Goal: Information Seeking & Learning: Learn about a topic

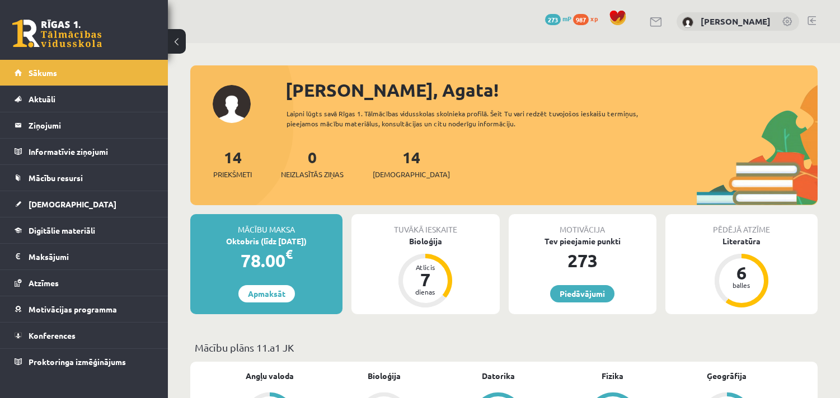
scroll to position [696, 0]
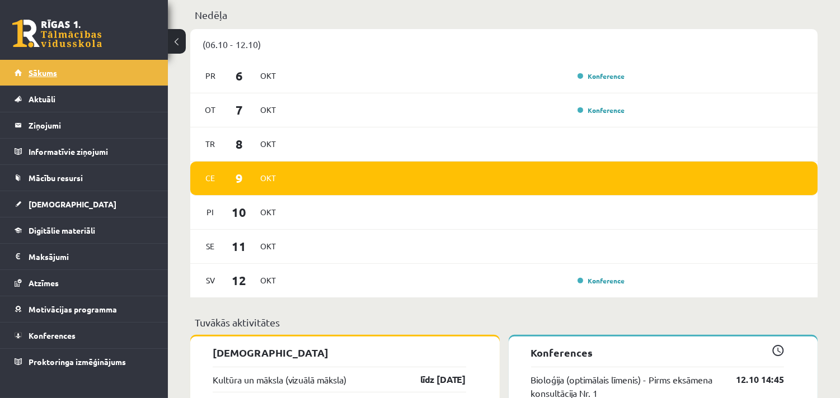
click at [49, 76] on span "Sākums" at bounding box center [43, 73] width 29 height 10
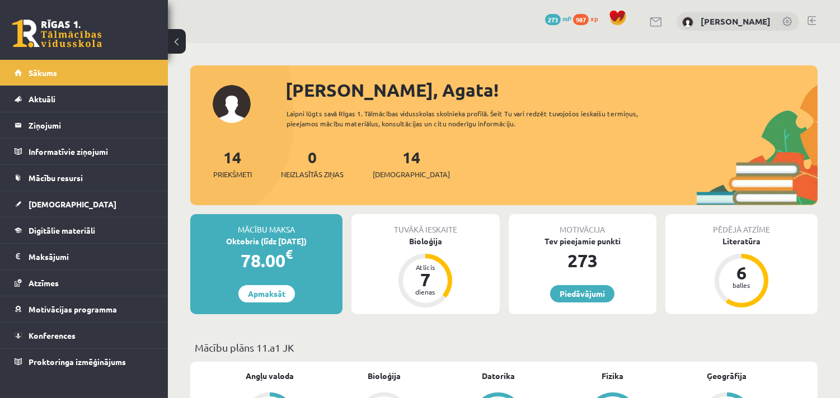
click at [424, 231] on div "Tuvākā ieskaite" at bounding box center [425, 224] width 148 height 21
click at [421, 243] on div "Bioloģija" at bounding box center [425, 242] width 148 height 12
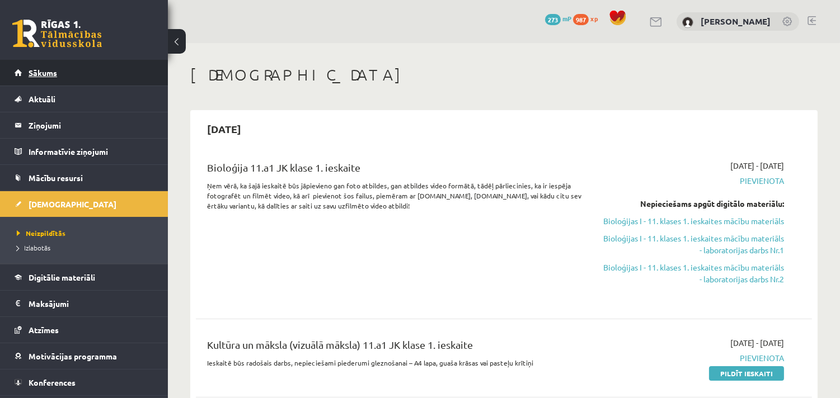
click at [40, 67] on link "Sākums" at bounding box center [84, 73] width 139 height 26
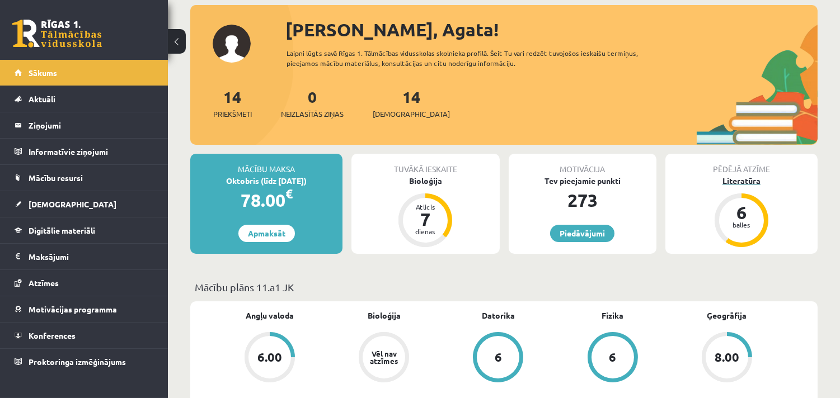
scroll to position [62, 0]
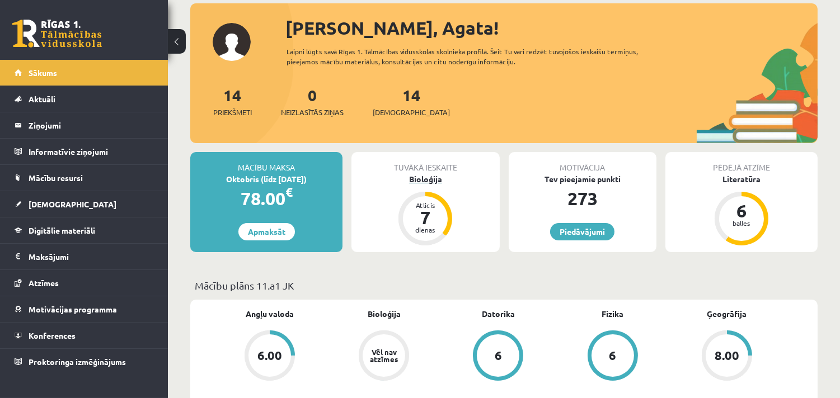
click at [434, 173] on div "Bioloģija" at bounding box center [425, 179] width 148 height 12
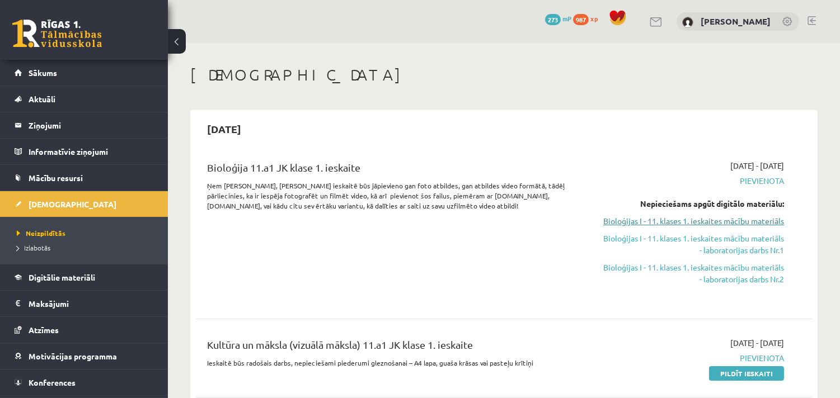
click at [720, 220] on link "Bioloģijas I - 11. klases 1. ieskaites mācību materiāls" at bounding box center [693, 221] width 181 height 12
click at [26, 272] on link "Digitālie materiāli" at bounding box center [84, 278] width 139 height 26
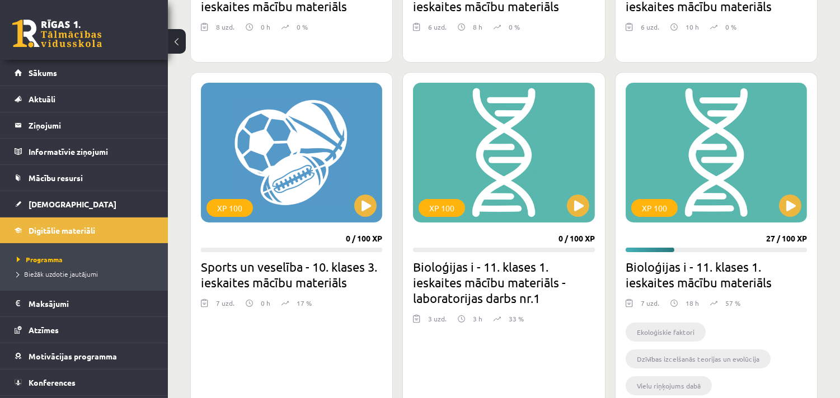
scroll to position [684, 0]
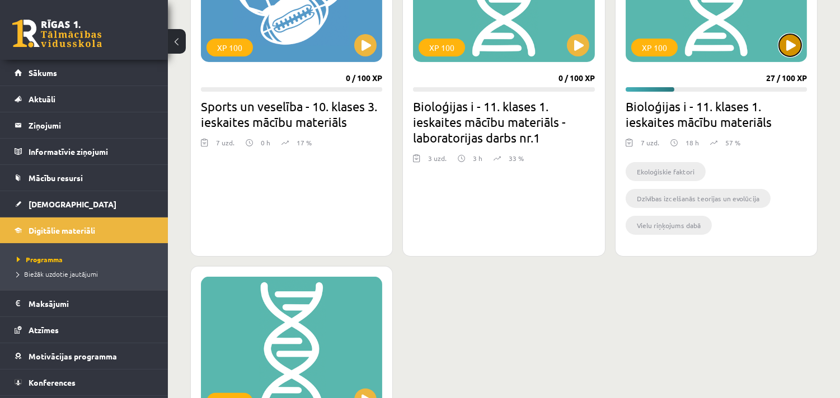
click at [796, 36] on button at bounding box center [790, 45] width 22 height 22
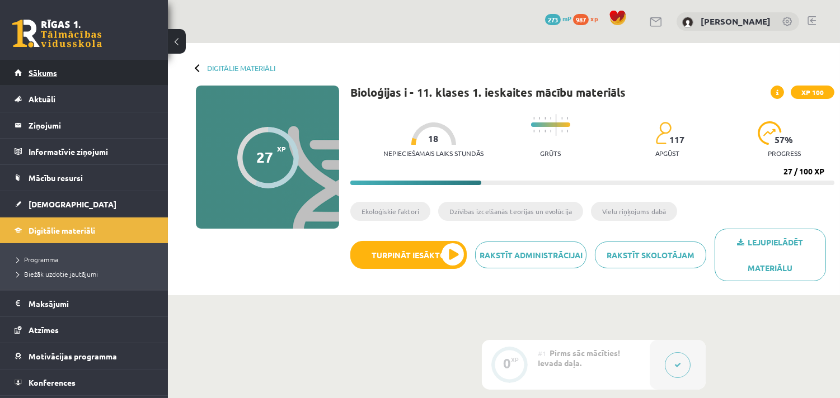
click at [77, 64] on link "Sākums" at bounding box center [84, 73] width 139 height 26
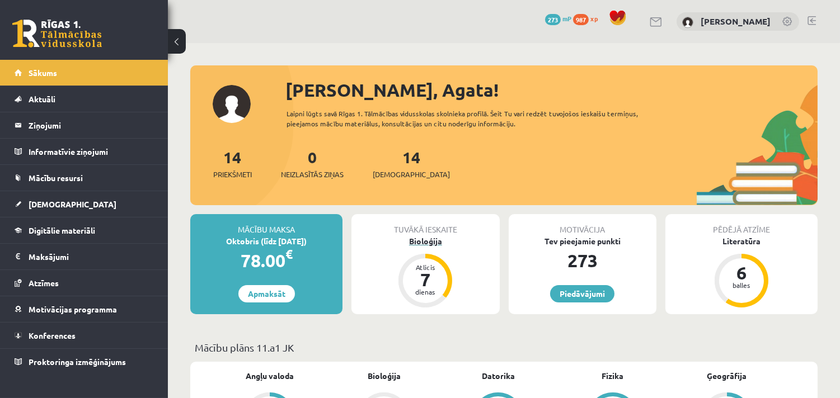
click at [419, 241] on div "Bioloģija" at bounding box center [425, 242] width 148 height 12
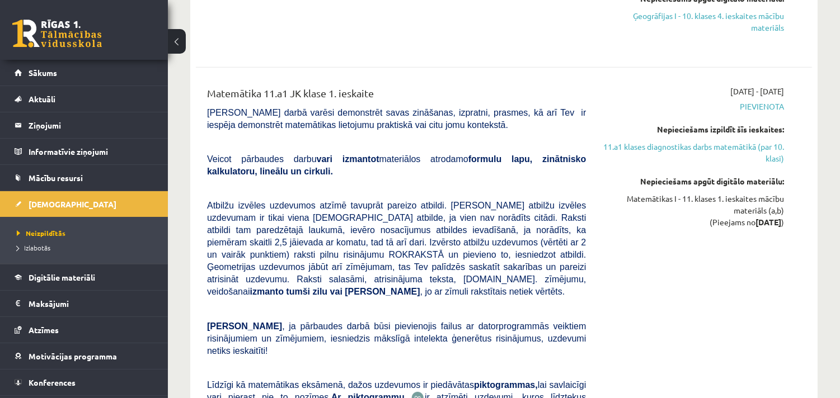
scroll to position [994, 0]
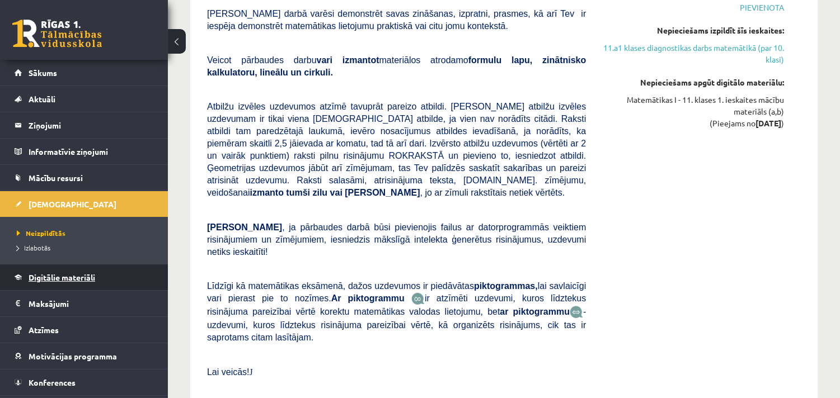
click at [79, 275] on span "Digitālie materiāli" at bounding box center [62, 277] width 67 height 10
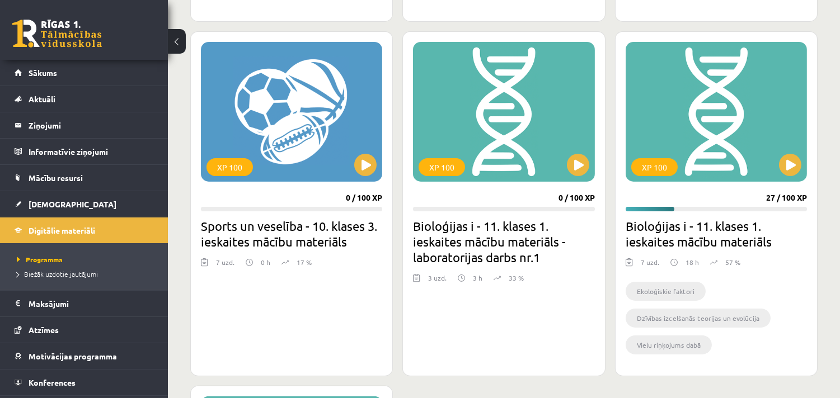
scroll to position [560, 0]
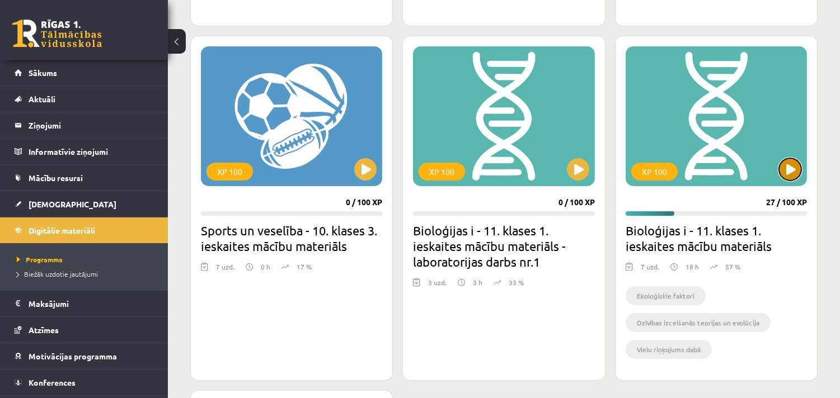
click at [784, 176] on button at bounding box center [790, 169] width 22 height 22
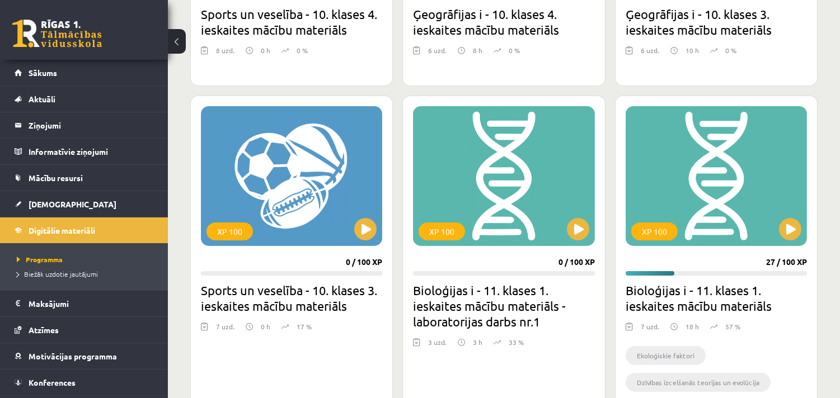
scroll to position [497, 0]
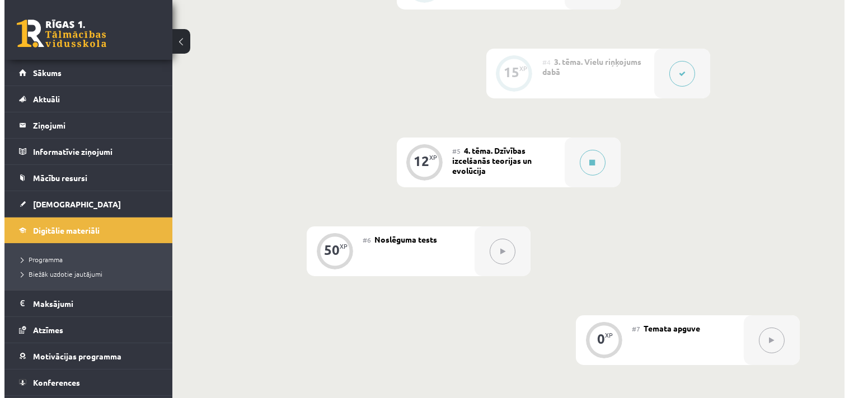
scroll to position [560, 0]
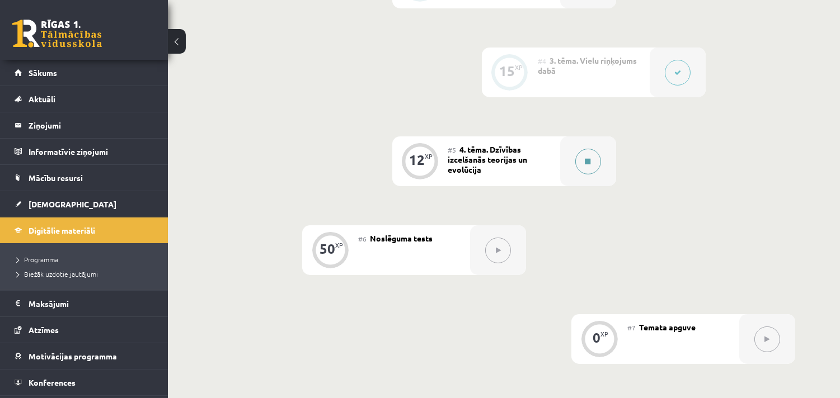
click at [575, 159] on button at bounding box center [588, 162] width 26 height 26
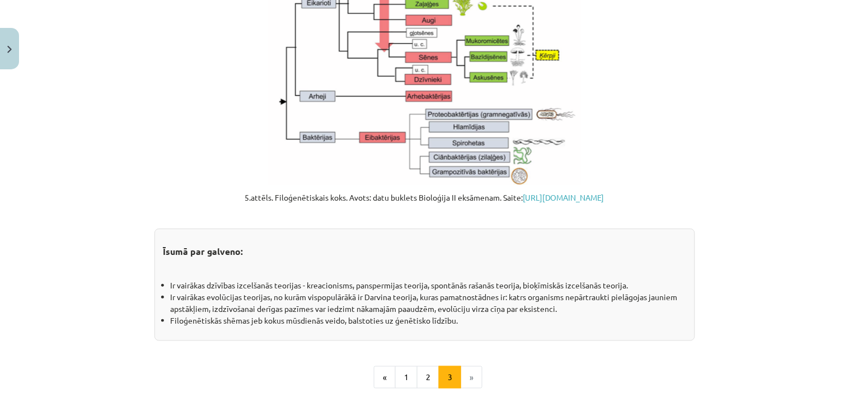
scroll to position [1311, 0]
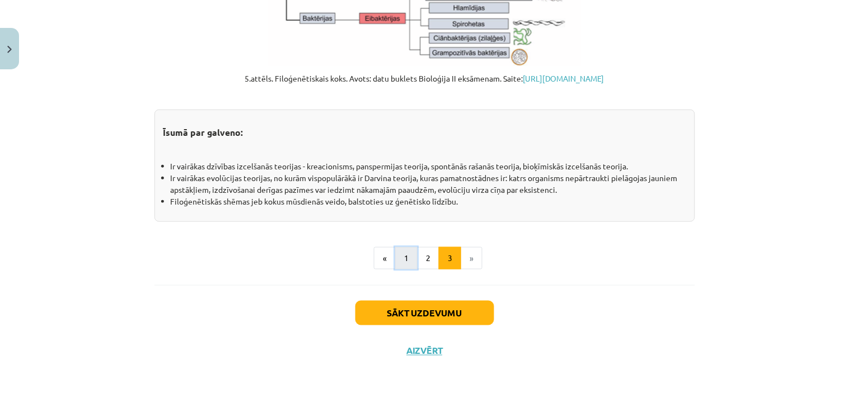
click at [398, 265] on button "1" at bounding box center [406, 258] width 22 height 22
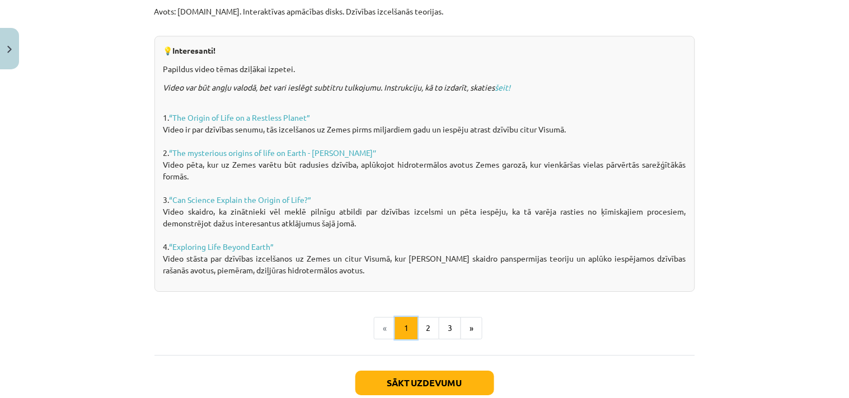
scroll to position [836, 0]
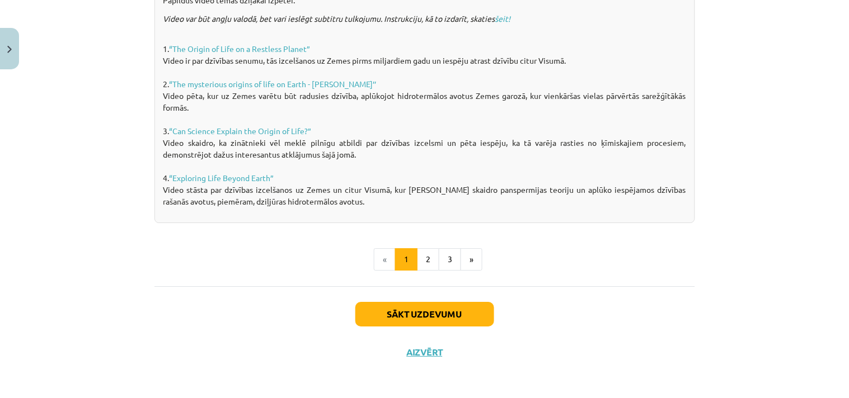
click at [423, 250] on button "2" at bounding box center [428, 259] width 22 height 22
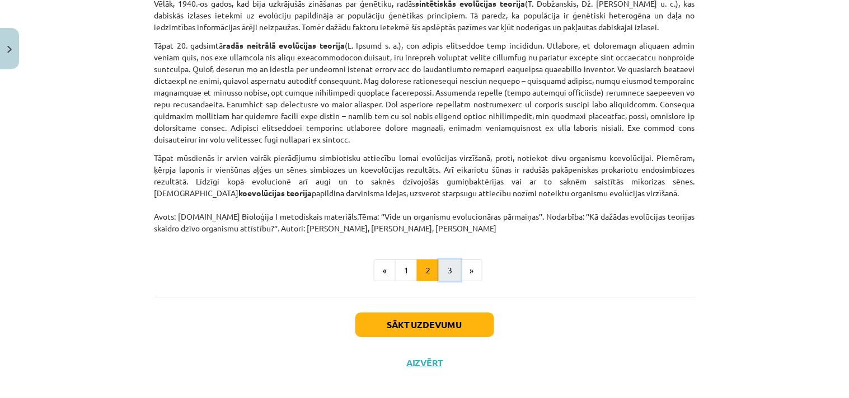
click at [441, 260] on button "3" at bounding box center [450, 271] width 22 height 22
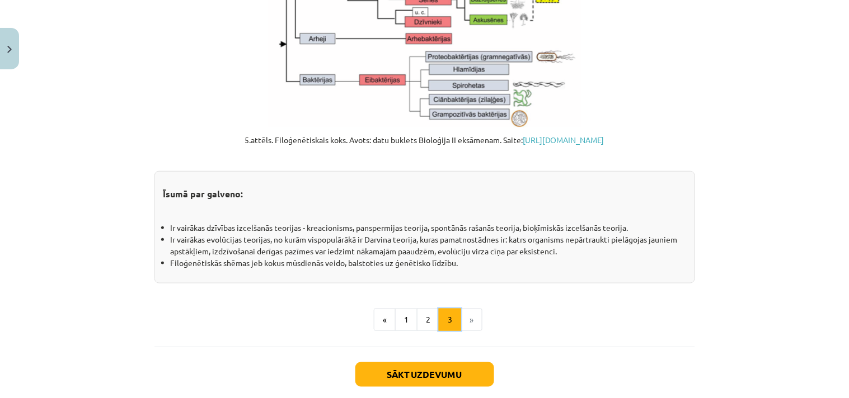
scroll to position [1311, 0]
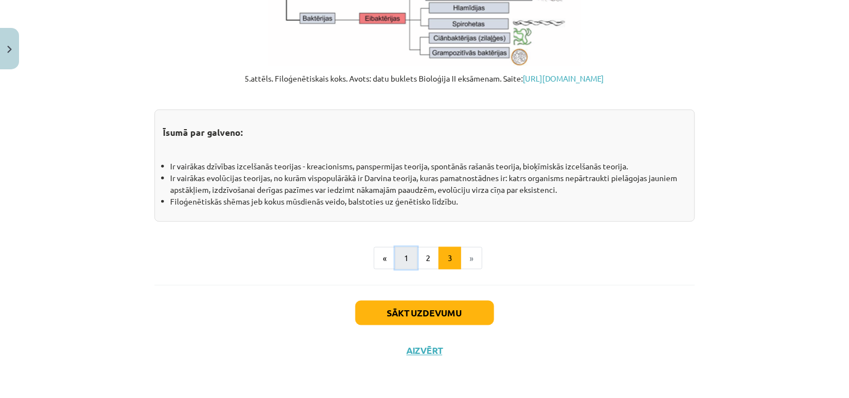
click at [399, 255] on button "1" at bounding box center [406, 258] width 22 height 22
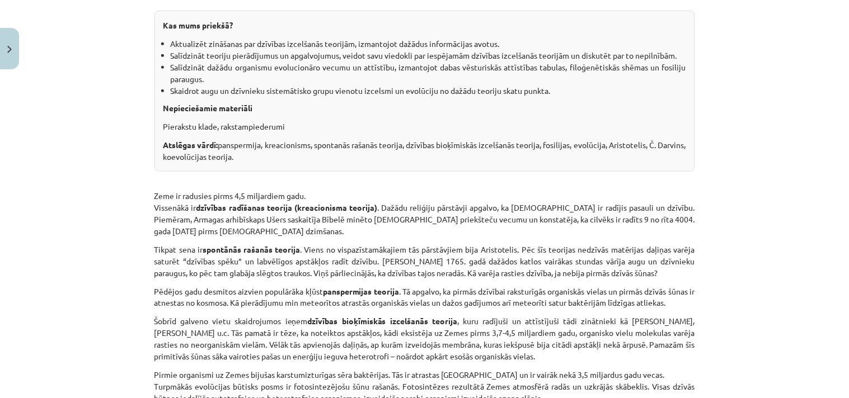
scroll to position [186, 0]
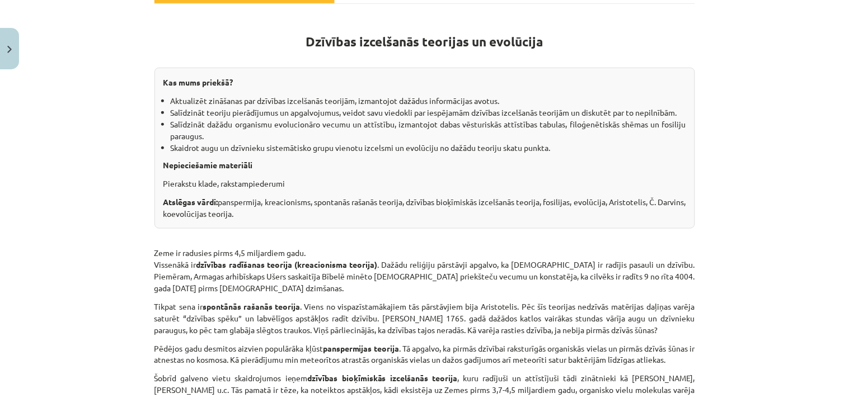
click at [333, 124] on li "Salīdzināt dažādu organismu evolucionāro vecumu un attīstību, izmantojot dabas …" at bounding box center [428, 130] width 515 height 23
drag, startPoint x: 333, startPoint y: 124, endPoint x: 394, endPoint y: 121, distance: 60.5
click at [394, 121] on li "Salīdzināt dažādu organismu evolucionāro vecumu un attīstību, izmantojot dabas …" at bounding box center [428, 130] width 515 height 23
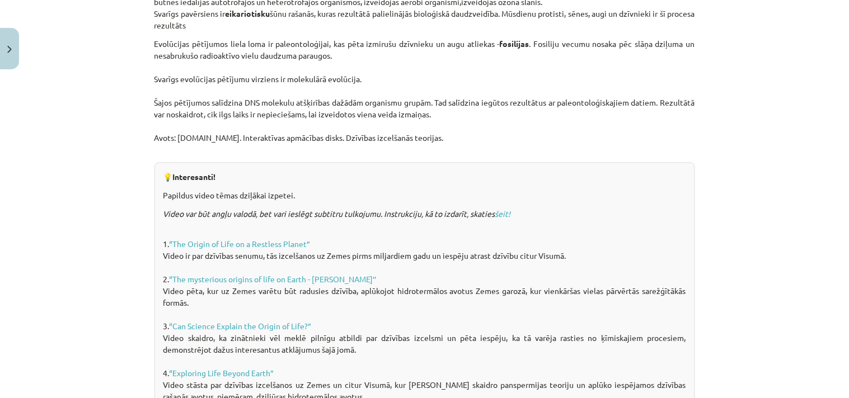
scroll to position [622, 0]
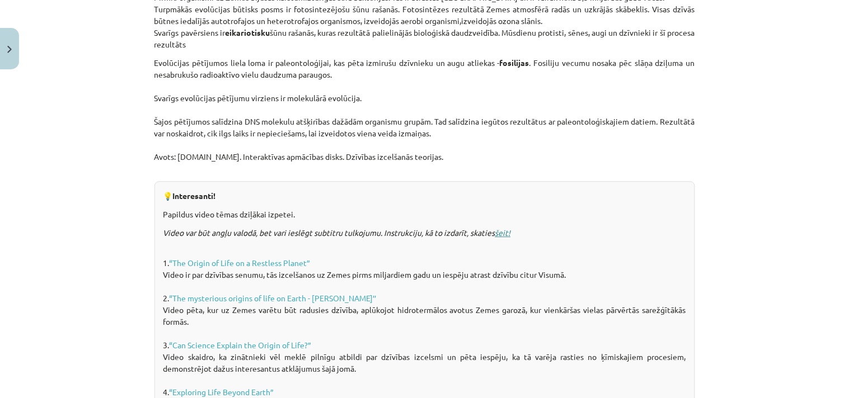
click at [498, 230] on link "šeit!" at bounding box center [503, 233] width 16 height 10
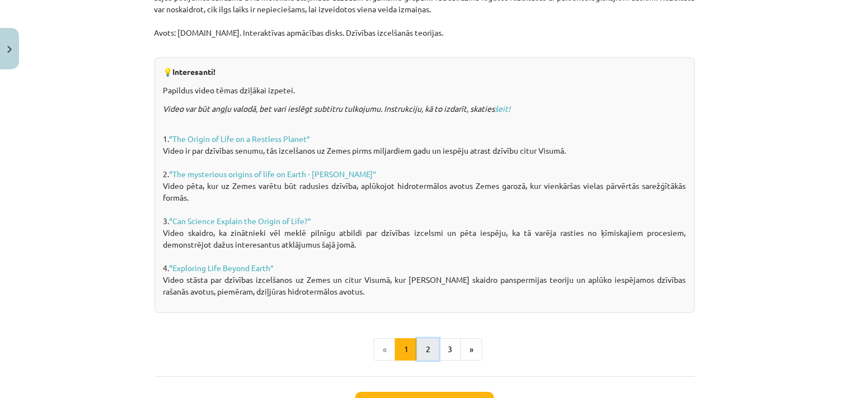
click at [432, 340] on button "2" at bounding box center [428, 350] width 22 height 22
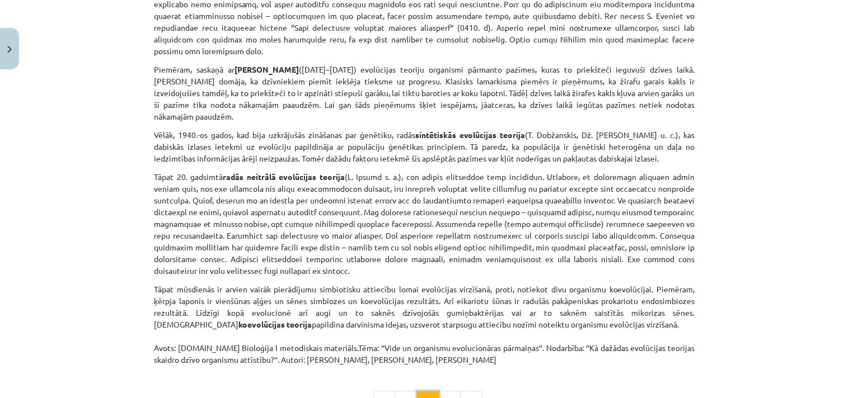
scroll to position [759, 0]
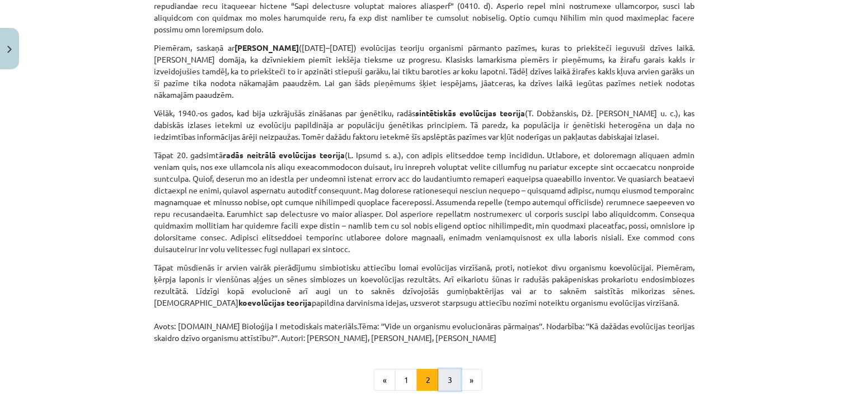
click at [439, 371] on button "3" at bounding box center [450, 380] width 22 height 22
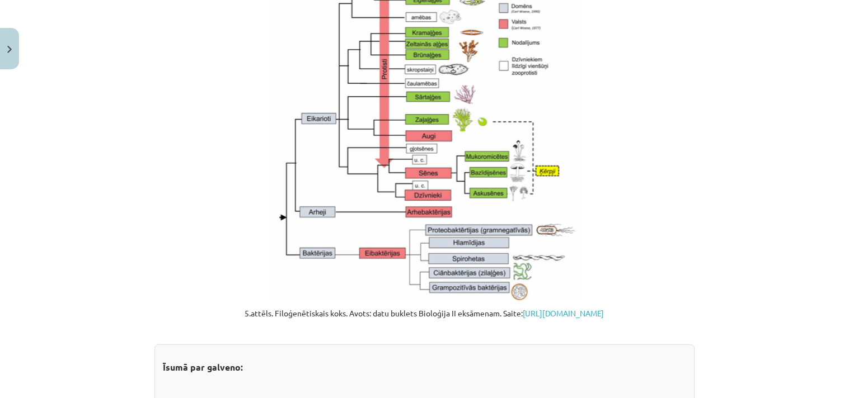
scroll to position [1257, 0]
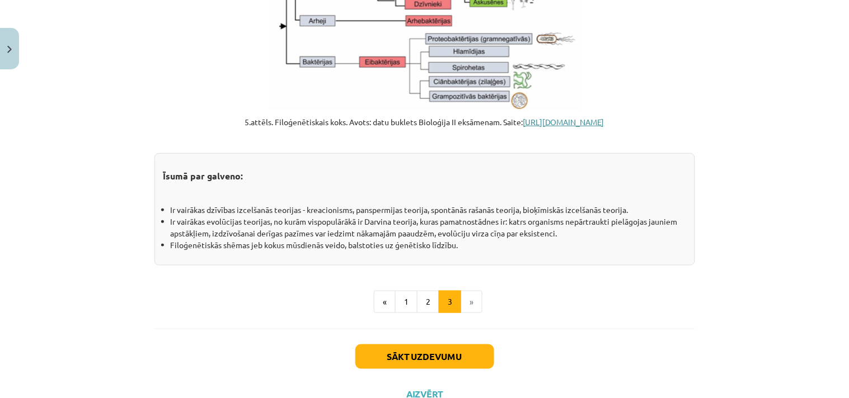
click at [523, 127] on link "[URL][DOMAIN_NAME]" at bounding box center [564, 122] width 82 height 10
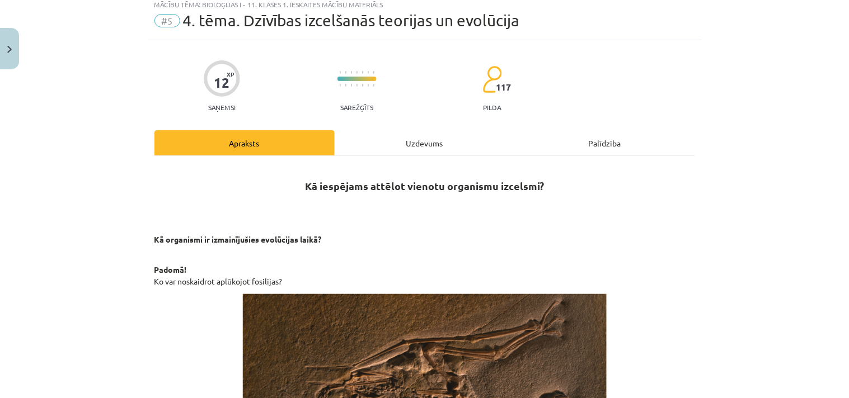
scroll to position [0, 0]
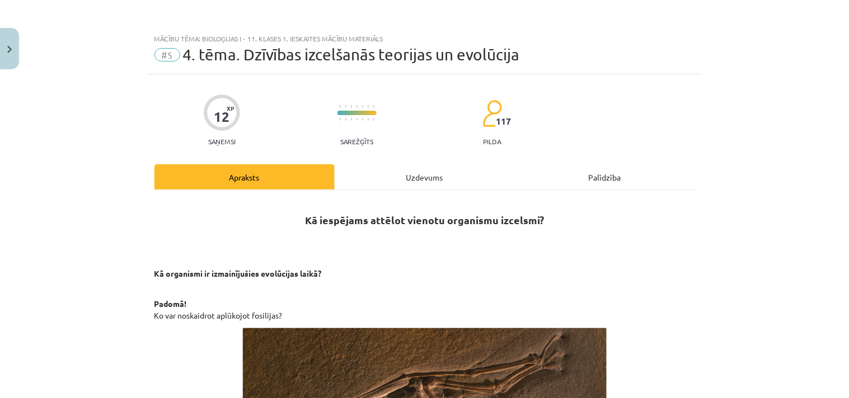
click at [421, 172] on div "Uzdevums" at bounding box center [425, 176] width 180 height 25
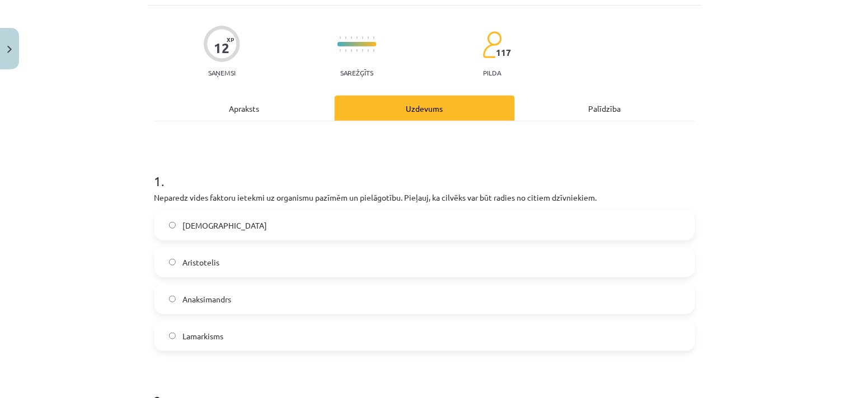
scroll to position [90, 0]
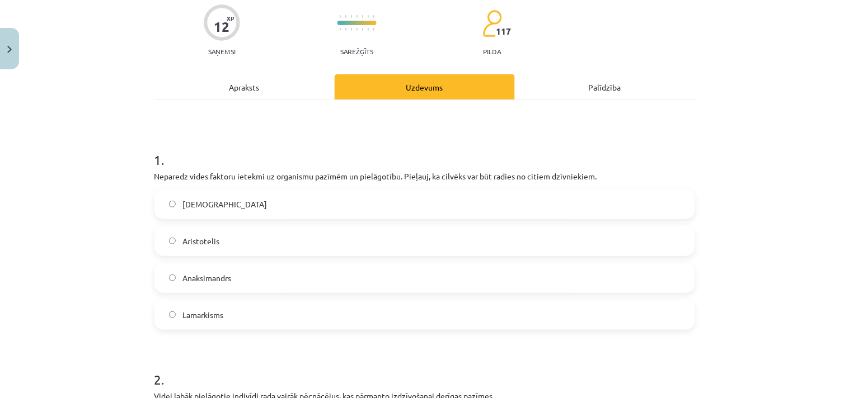
click at [267, 91] on div "Apraksts" at bounding box center [244, 86] width 180 height 25
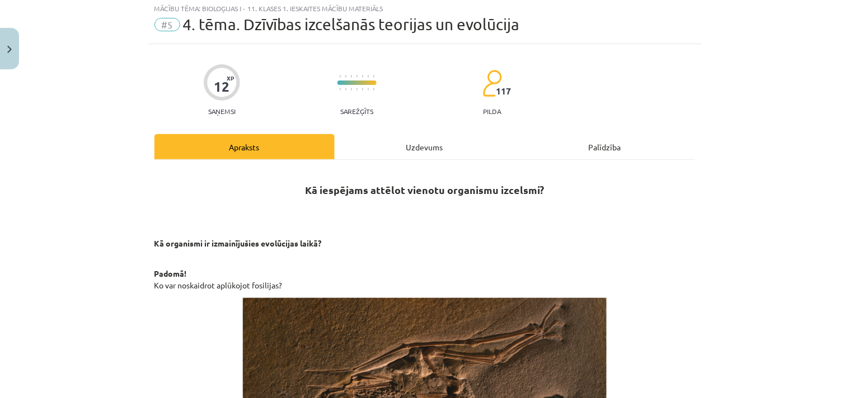
scroll to position [28, 0]
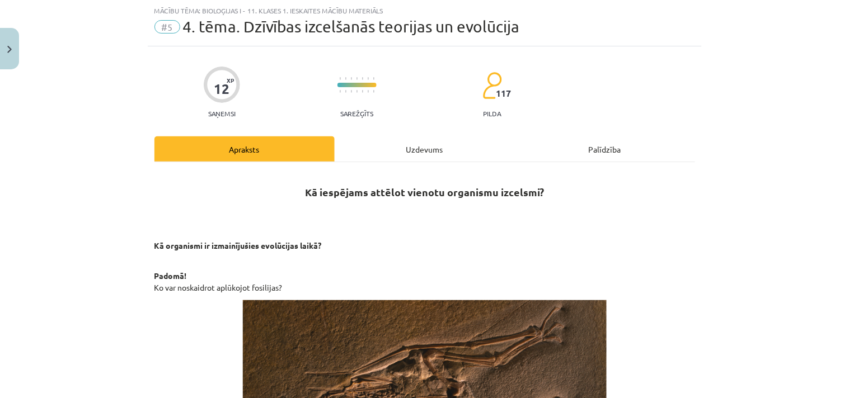
click at [437, 159] on div "Uzdevums" at bounding box center [425, 149] width 180 height 25
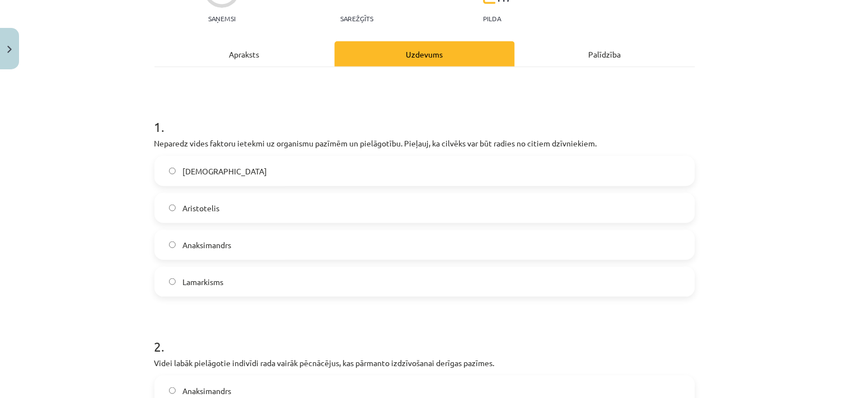
scroll to position [124, 0]
click at [743, 97] on div "Mācību tēma: Bioloģijas i - 11. klases 1. ieskaites mācību materiāls #5 4. tēma…" at bounding box center [424, 199] width 849 height 398
click at [236, 53] on div "Apraksts" at bounding box center [244, 52] width 180 height 25
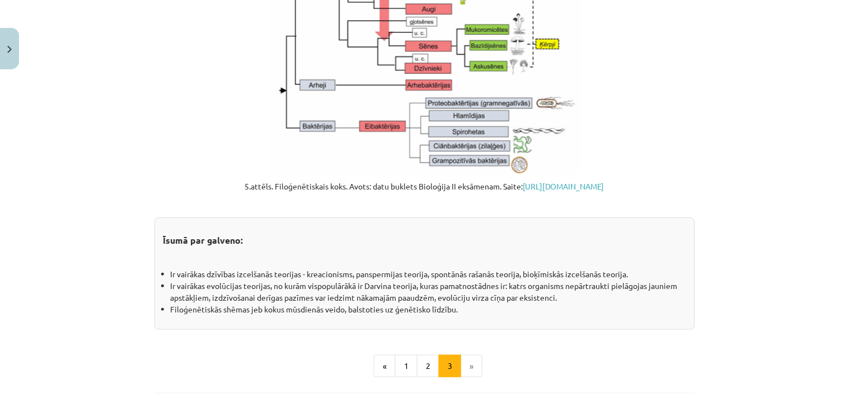
scroll to position [1311, 0]
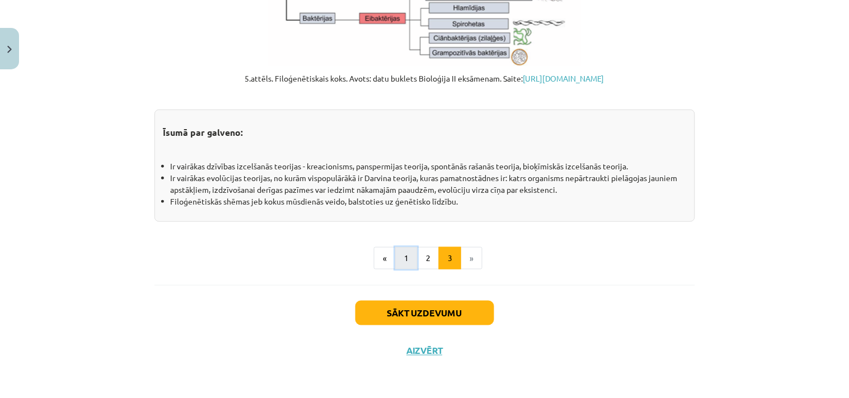
click at [410, 254] on button "1" at bounding box center [406, 258] width 22 height 22
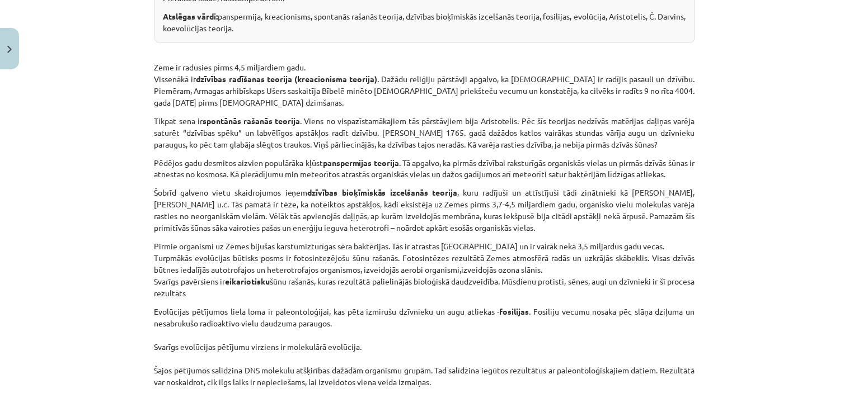
scroll to position [387, 0]
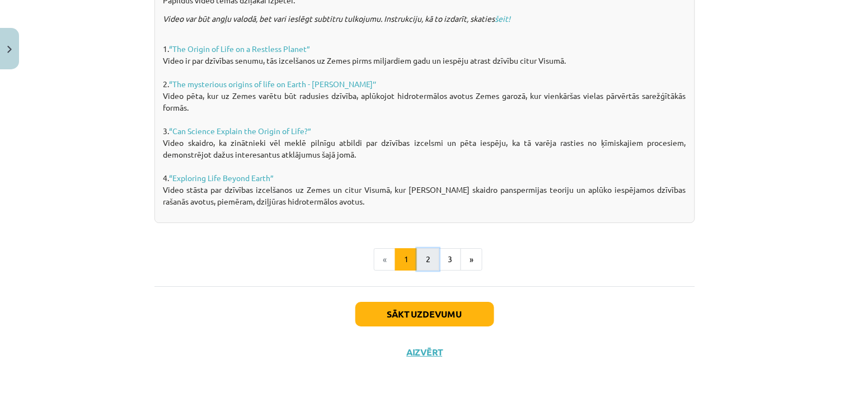
click at [421, 251] on button "2" at bounding box center [428, 259] width 22 height 22
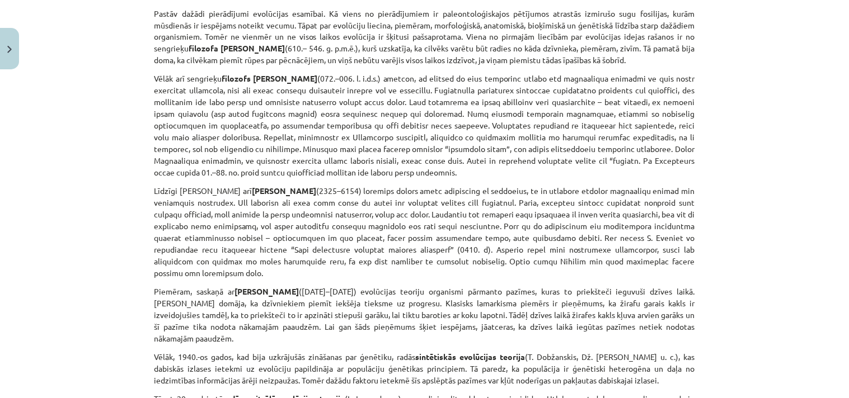
scroll to position [869, 0]
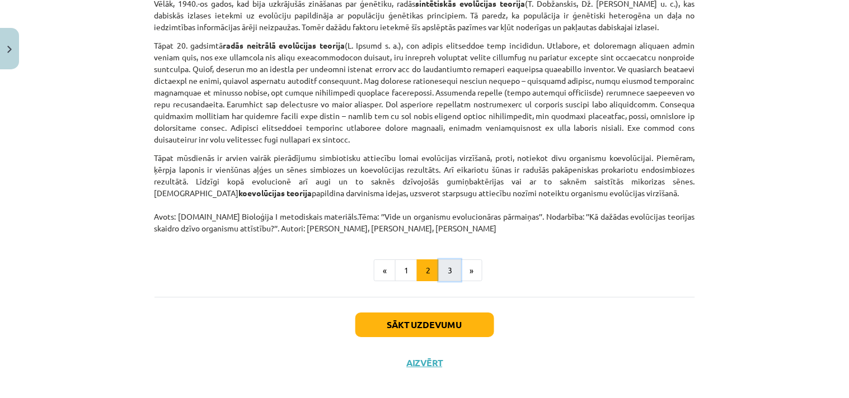
click at [452, 260] on button "3" at bounding box center [450, 271] width 22 height 22
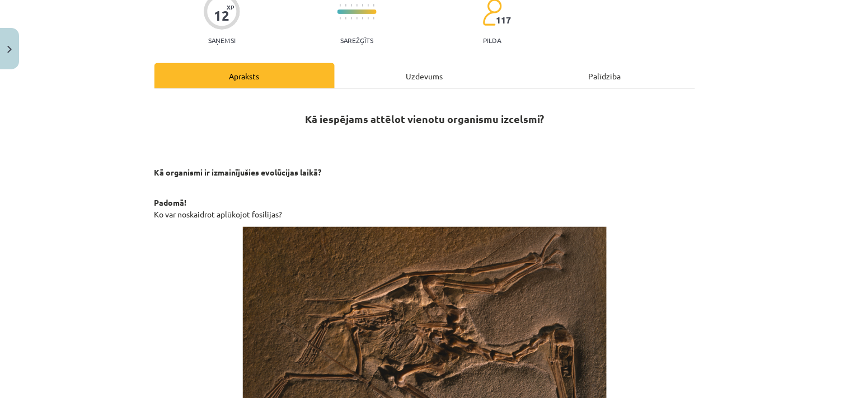
scroll to position [0, 0]
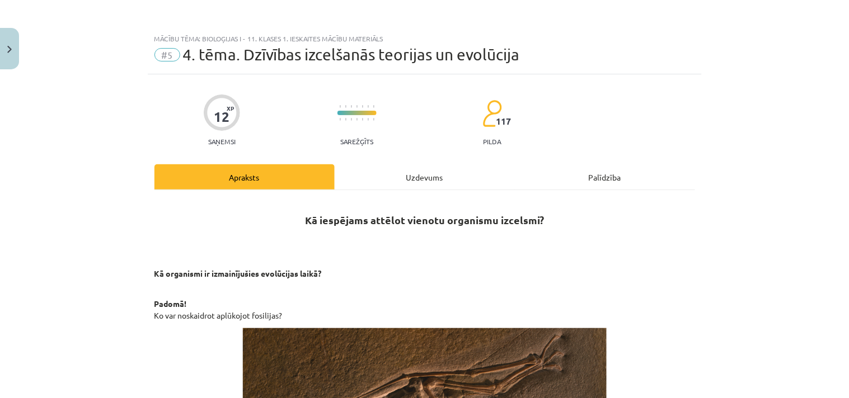
click at [424, 183] on div "Uzdevums" at bounding box center [425, 176] width 180 height 25
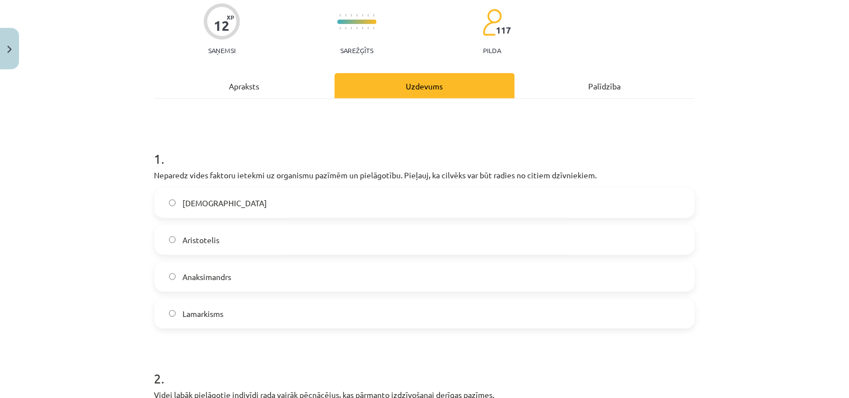
scroll to position [214, 0]
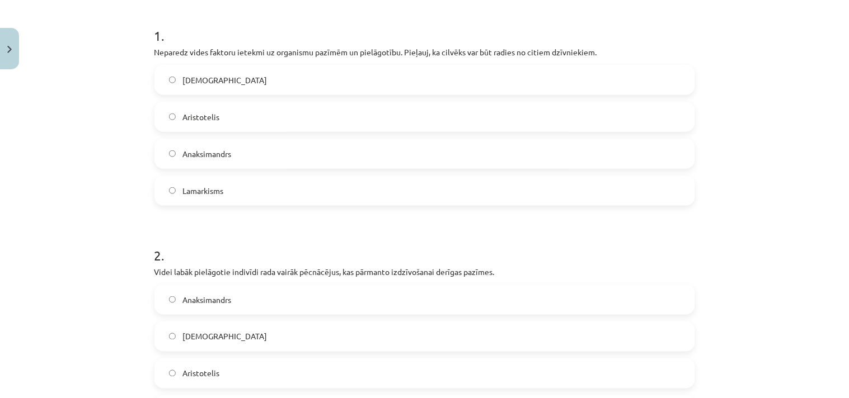
click at [213, 157] on span "Anaksimandrs" at bounding box center [206, 154] width 49 height 12
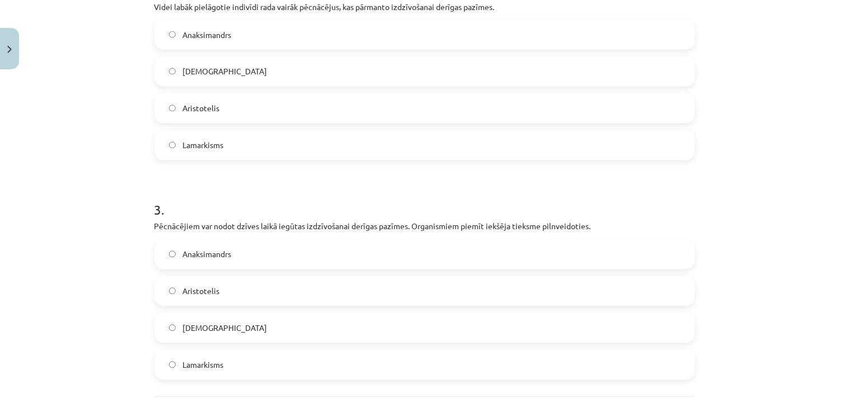
scroll to position [591, 0]
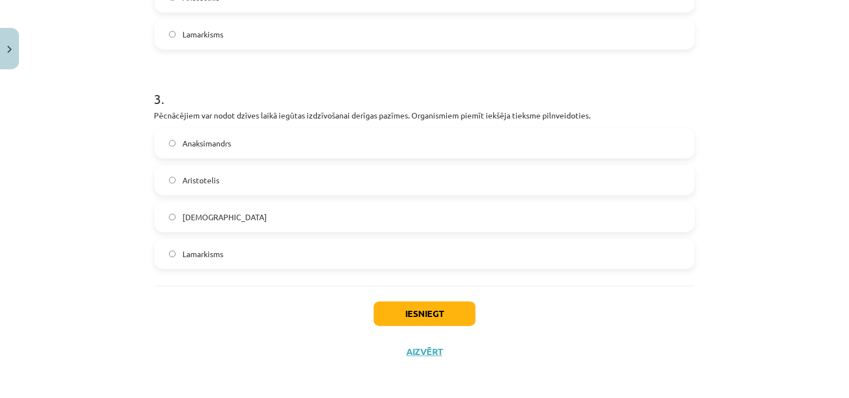
drag, startPoint x: 770, startPoint y: 103, endPoint x: 769, endPoint y: 94, distance: 9.1
click at [770, 103] on div "Mācību tēma: Bioloģijas i - 11. klases 1. ieskaites mācību materiāls #5 4. tēma…" at bounding box center [424, 199] width 849 height 398
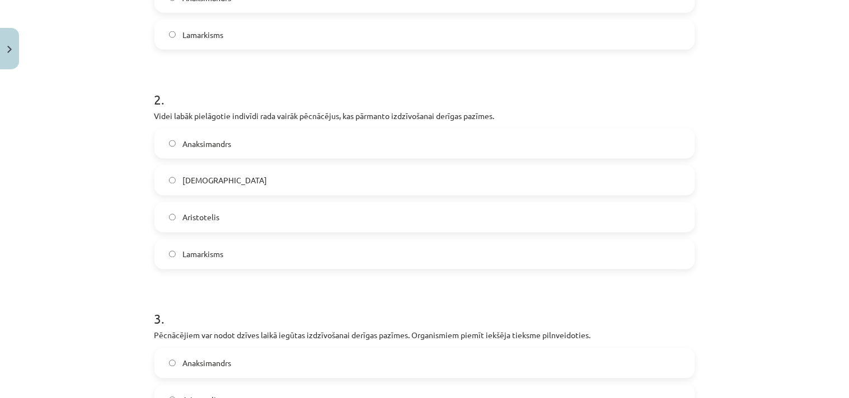
scroll to position [342, 0]
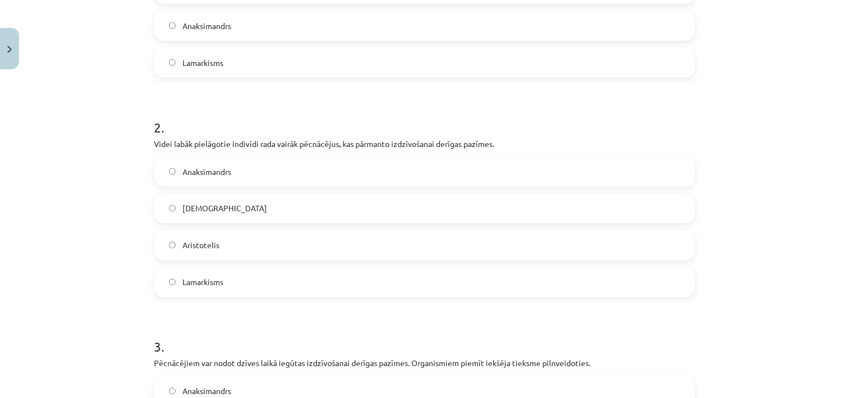
click at [236, 211] on label "[DEMOGRAPHIC_DATA]" at bounding box center [425, 209] width 538 height 28
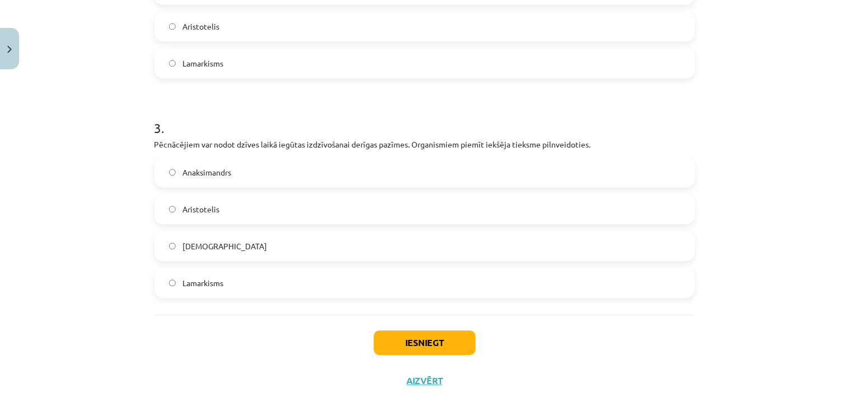
scroll to position [591, 0]
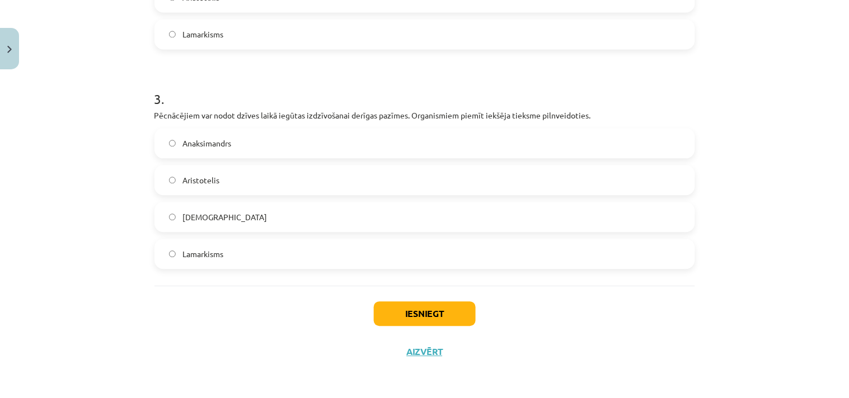
click at [202, 250] on span "Lamarkisms" at bounding box center [202, 254] width 41 height 12
drag, startPoint x: 425, startPoint y: 311, endPoint x: 416, endPoint y: 311, distance: 9.0
click at [424, 311] on button "Iesniegt" at bounding box center [425, 314] width 102 height 25
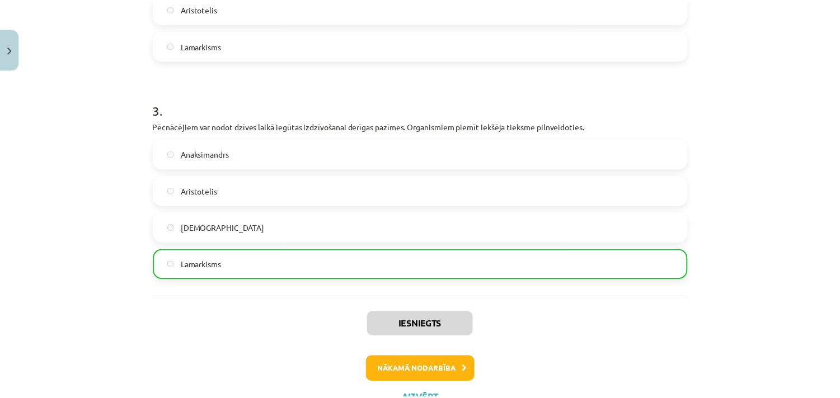
scroll to position [627, 0]
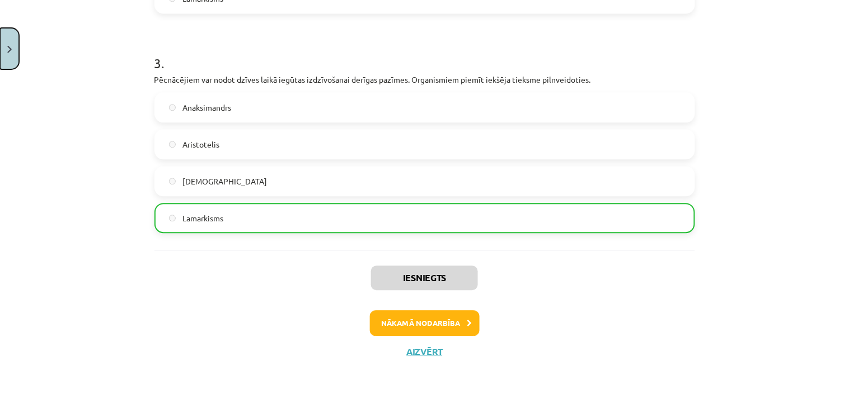
drag, startPoint x: 4, startPoint y: 42, endPoint x: 7, endPoint y: 32, distance: 10.6
click at [4, 41] on button "Close" at bounding box center [9, 48] width 19 height 41
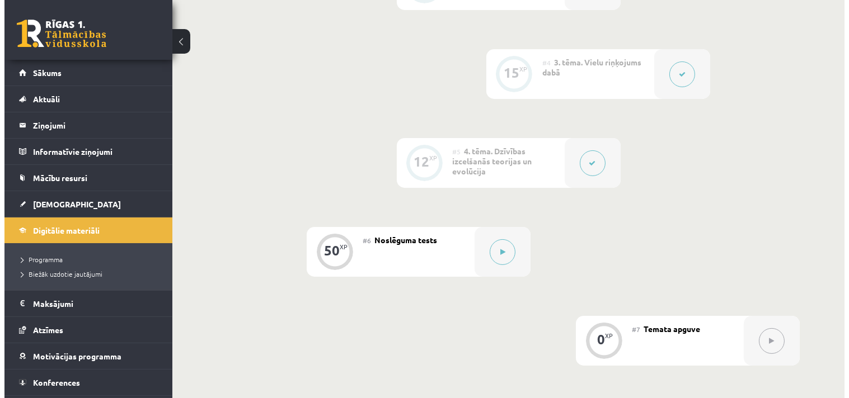
scroll to position [560, 0]
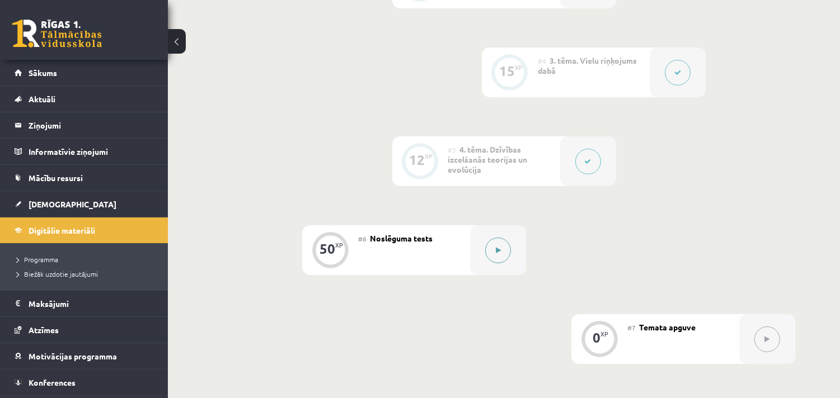
click at [513, 255] on div at bounding box center [498, 250] width 56 height 50
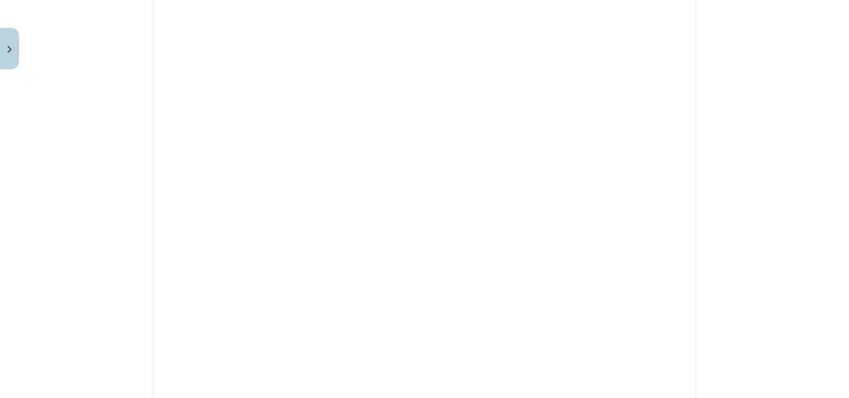
scroll to position [870, 0]
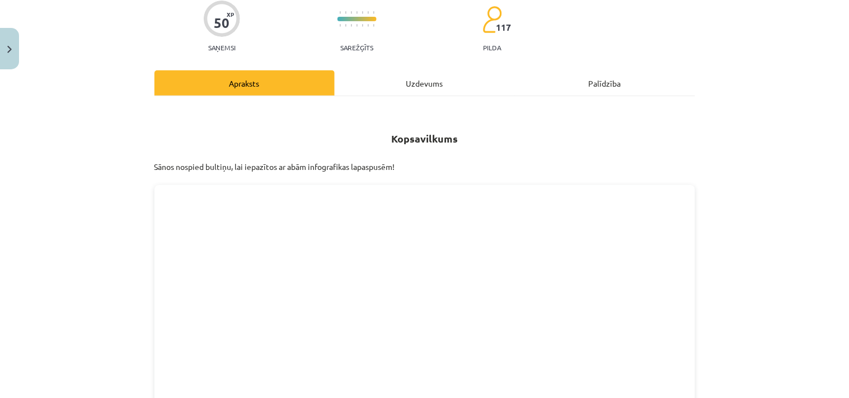
click at [427, 81] on div "Uzdevums" at bounding box center [425, 82] width 180 height 25
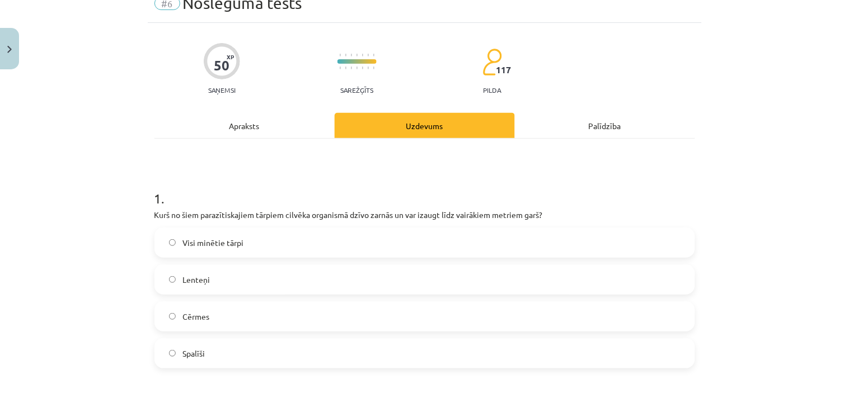
scroll to position [0, 0]
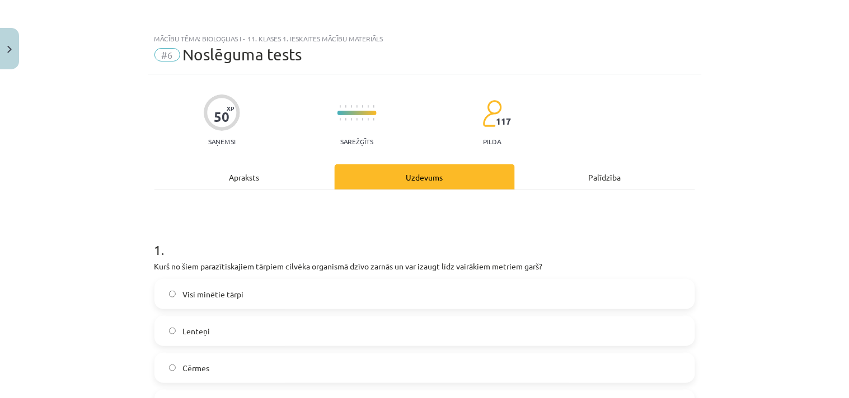
click at [231, 175] on div "Apraksts" at bounding box center [244, 176] width 180 height 25
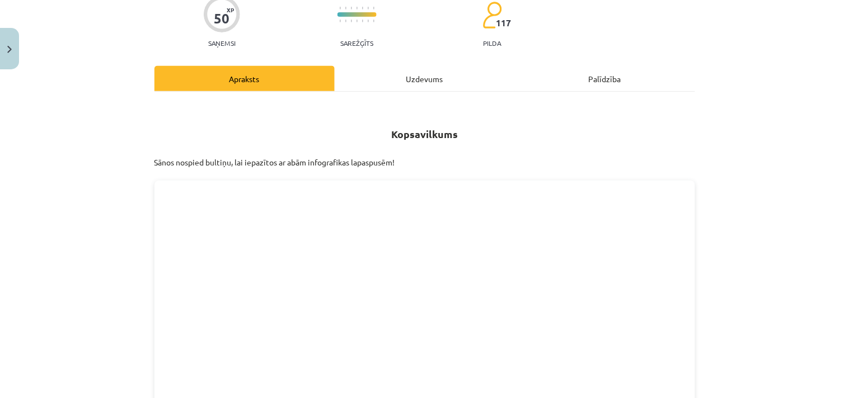
scroll to position [94, 0]
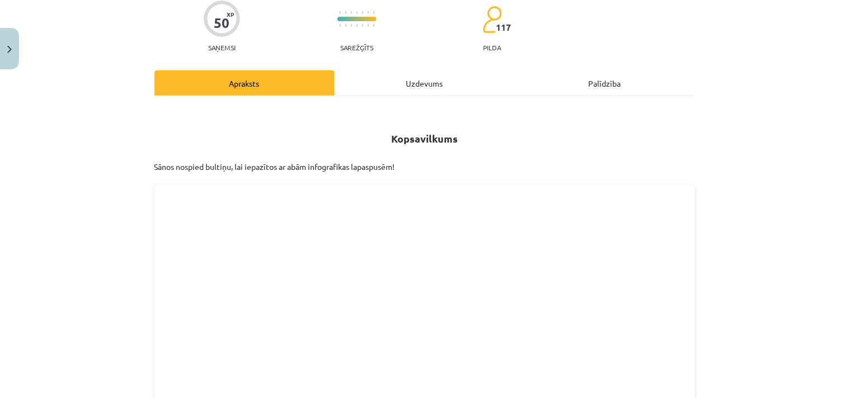
click at [377, 79] on div "Uzdevums" at bounding box center [425, 82] width 180 height 25
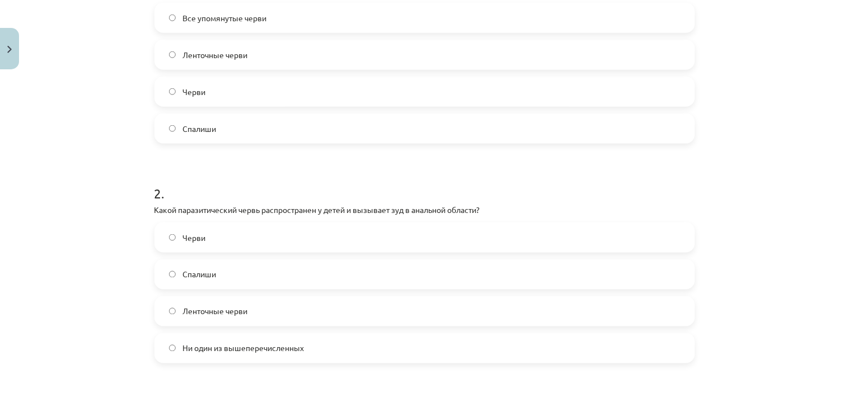
scroll to position [561, 0]
click at [672, 193] on h1 "2 ." at bounding box center [424, 183] width 540 height 35
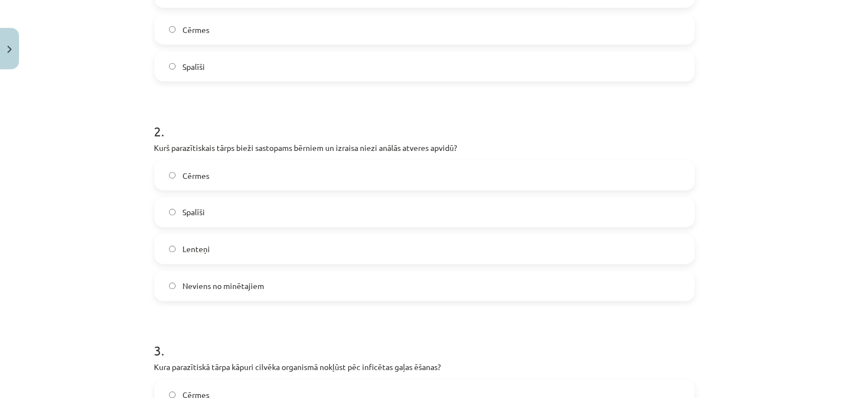
scroll to position [560, 0]
drag, startPoint x: 713, startPoint y: 170, endPoint x: 705, endPoint y: 170, distance: 7.8
click at [713, 170] on div "Mācību tēma: Bioloģijas i - 11. klases 1. ieskaites mācību materiāls #6 Noslēgu…" at bounding box center [424, 199] width 849 height 398
click at [255, 208] on label "Spalīši" at bounding box center [425, 213] width 538 height 28
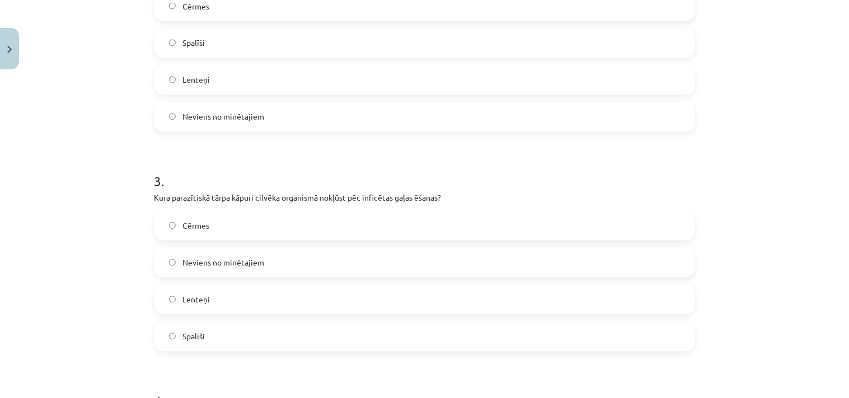
scroll to position [525, 0]
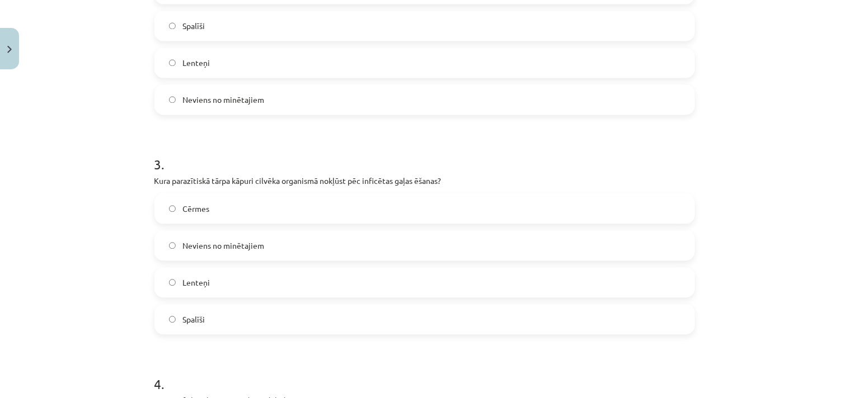
click at [215, 313] on label "Spalīši" at bounding box center [425, 320] width 538 height 28
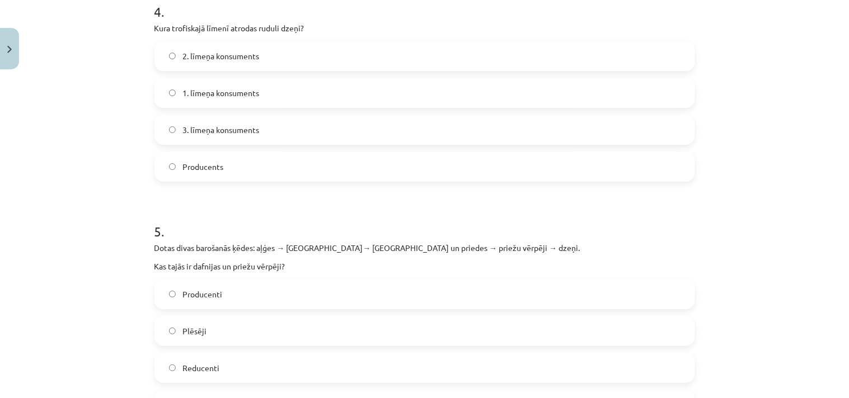
scroll to position [560, 0]
click at [238, 60] on span "2. līmeņa konsuments" at bounding box center [220, 56] width 77 height 12
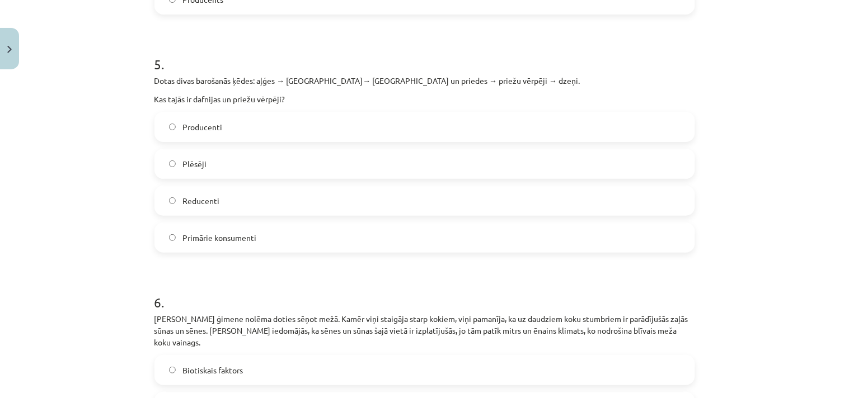
scroll to position [1084, 0]
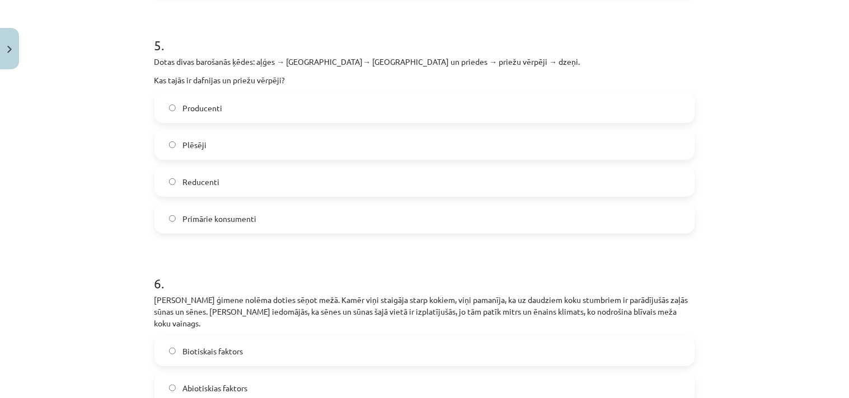
click at [751, 87] on div "Mācību tēma: Bioloģijas i - 11. klases 1. ieskaites mācību materiāls #6 Noslēgu…" at bounding box center [424, 199] width 849 height 398
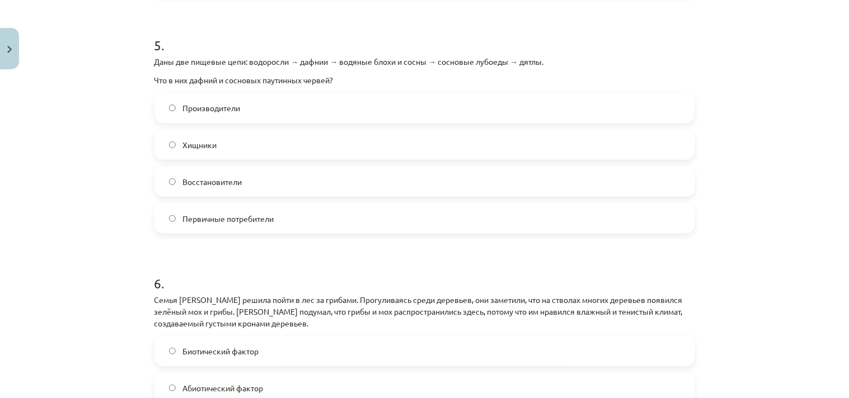
scroll to position [561, 0]
click at [384, 48] on h1 "5 ." at bounding box center [424, 35] width 540 height 35
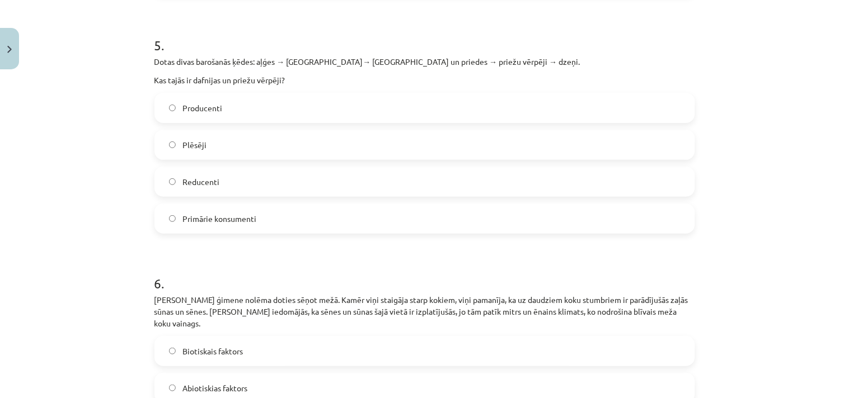
scroll to position [560, 0]
click at [740, 90] on div "Mācību tēma: Bioloģijas i - 11. klases 1. ieskaites mācību materiāls #6 Noslēgu…" at bounding box center [424, 199] width 849 height 398
click at [426, 146] on label "Plēsēji" at bounding box center [425, 145] width 538 height 28
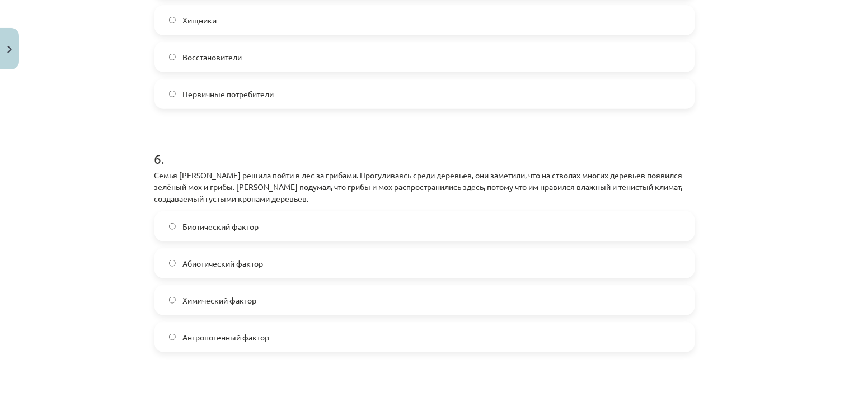
scroll to position [561, 0]
drag, startPoint x: 284, startPoint y: 233, endPoint x: 292, endPoint y: 231, distance: 8.3
click at [292, 231] on label "Биотический фактор" at bounding box center [425, 227] width 538 height 28
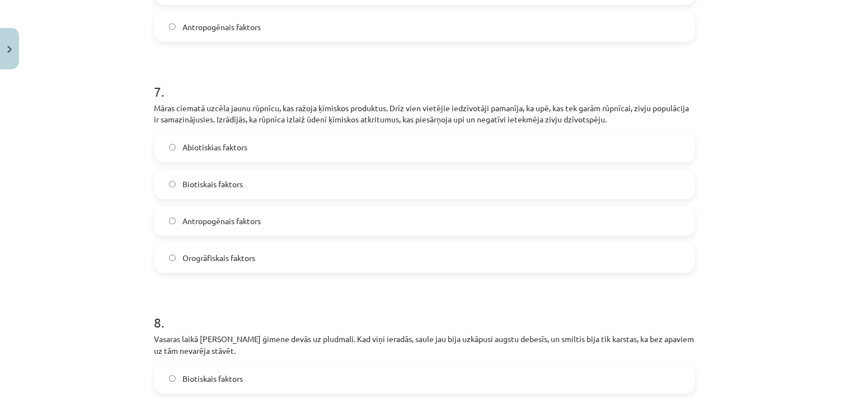
scroll to position [1508, 0]
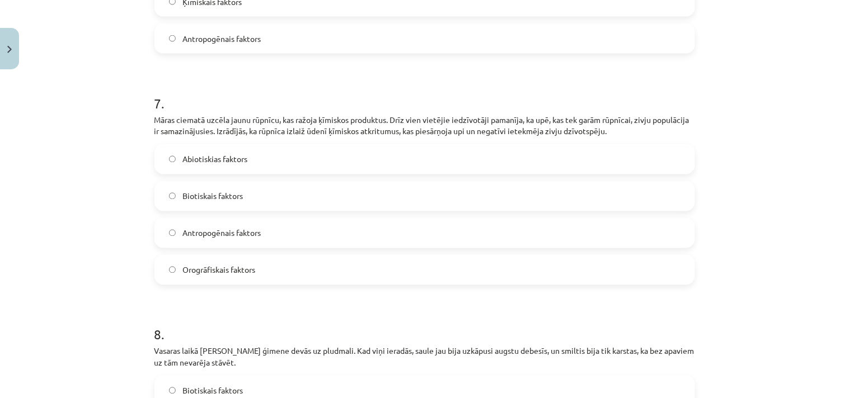
click at [707, 263] on div "Mācību tēma: Bioloģijas i - 11. klases 1. ieskaites mācību materiāls #6 Noslēgu…" at bounding box center [424, 199] width 849 height 398
click at [224, 145] on label "Abiotiskias faktors" at bounding box center [425, 159] width 538 height 28
click at [91, 121] on div "Mācību tēma: Bioloģijas i - 11. klases 1. ieskaites mācību materiāls #6 Noslēgu…" at bounding box center [424, 199] width 849 height 398
click at [189, 228] on label "Antropogēnais faktors" at bounding box center [425, 233] width 538 height 28
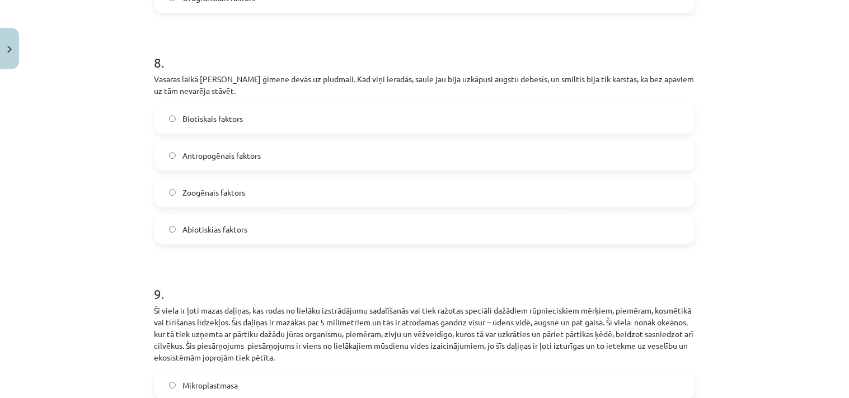
scroll to position [1757, 0]
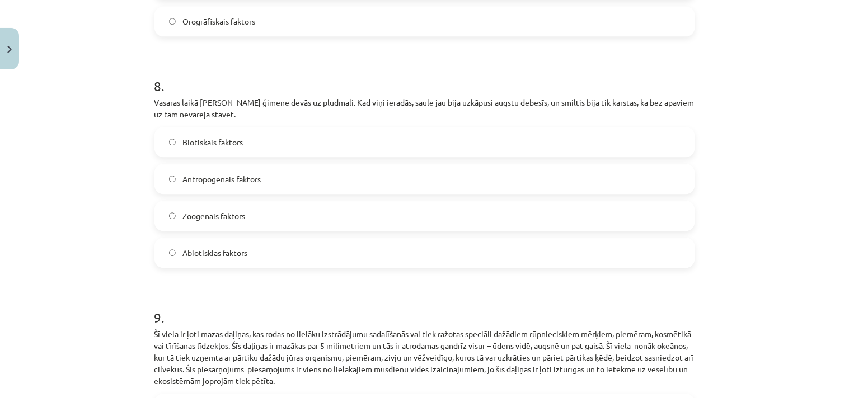
drag, startPoint x: 244, startPoint y: 121, endPoint x: 269, endPoint y: 107, distance: 28.5
click at [252, 128] on label "Biotiskais faktors" at bounding box center [425, 142] width 538 height 28
click at [274, 239] on label "Abiotiskias faktors" at bounding box center [425, 253] width 538 height 28
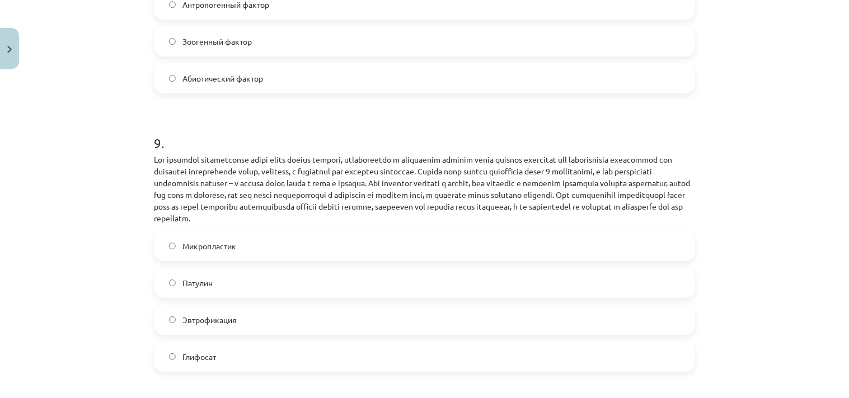
scroll to position [1967, 0]
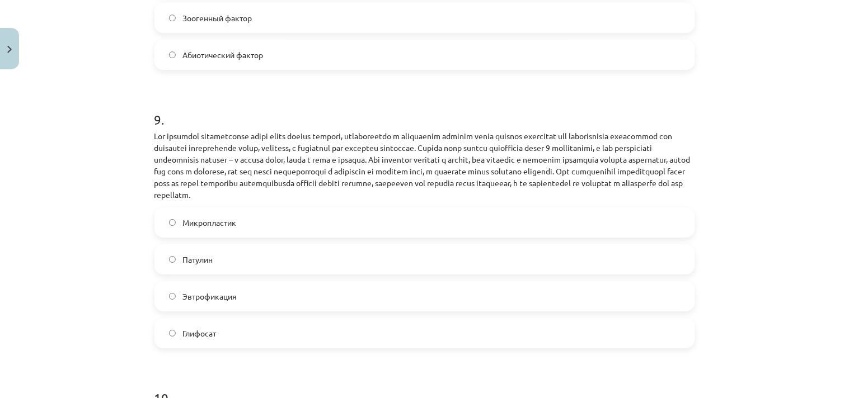
drag, startPoint x: 345, startPoint y: 227, endPoint x: 333, endPoint y: 231, distance: 12.4
click at [339, 227] on label "Микропластик" at bounding box center [425, 223] width 538 height 28
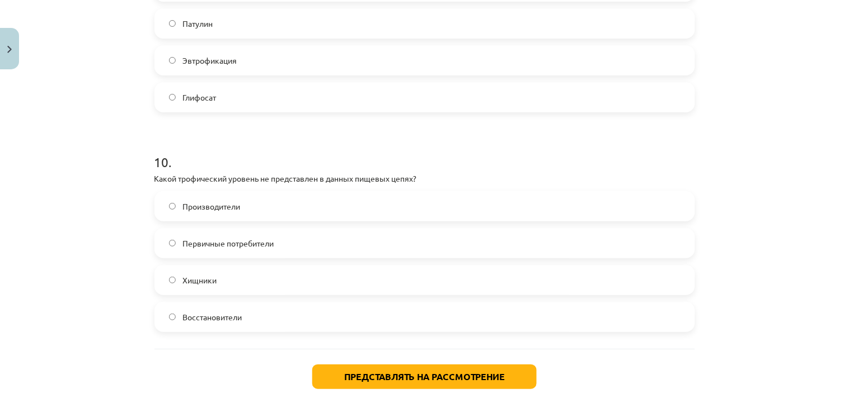
scroll to position [2266, 0]
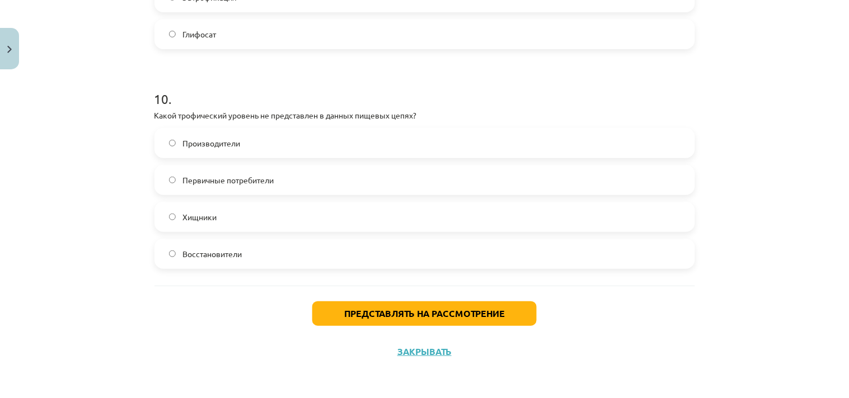
click at [243, 264] on label "Восстановители" at bounding box center [425, 254] width 538 height 28
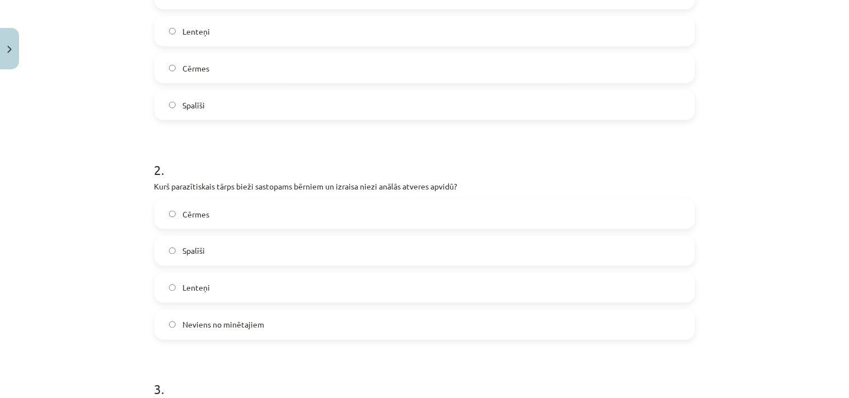
scroll to position [303, 0]
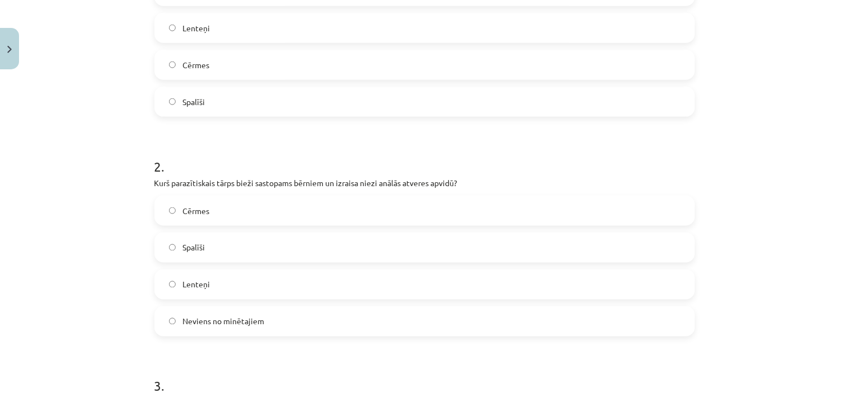
click at [450, 209] on label "Cērmes" at bounding box center [425, 211] width 538 height 28
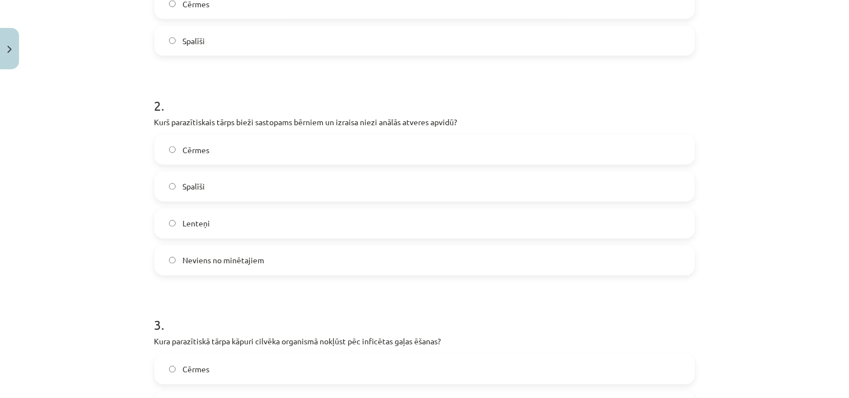
scroll to position [552, 0]
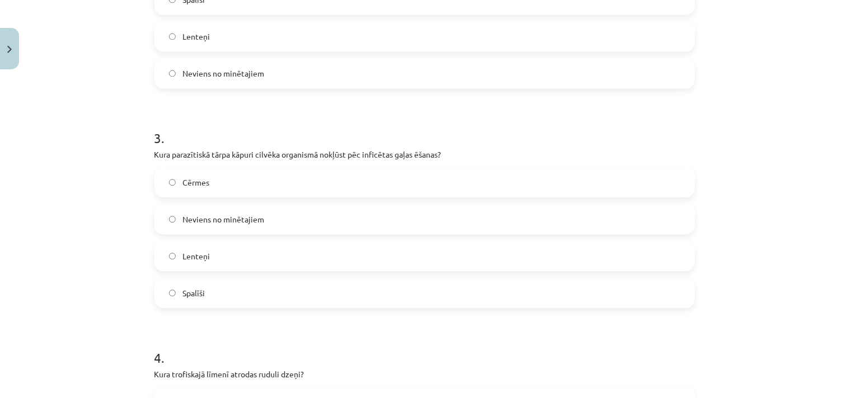
click at [210, 258] on label "Lenteņi" at bounding box center [425, 256] width 538 height 28
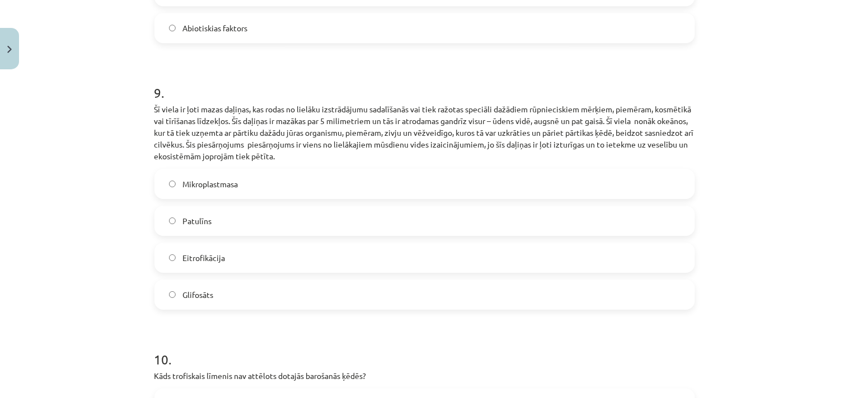
scroll to position [2230, 0]
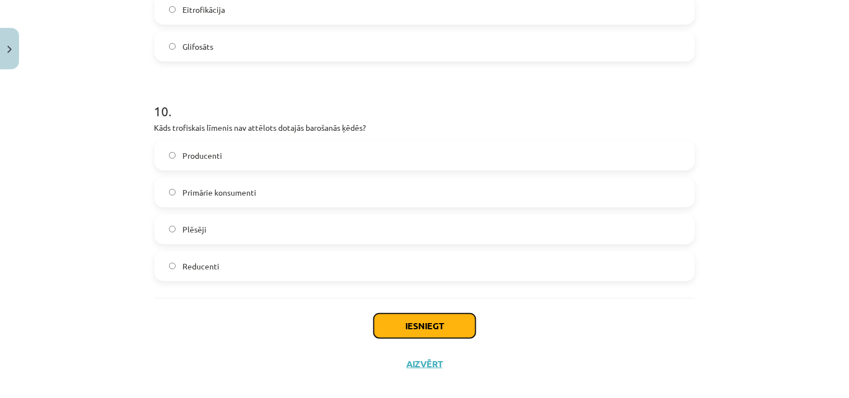
click at [413, 321] on button "Iesniegt" at bounding box center [425, 326] width 102 height 25
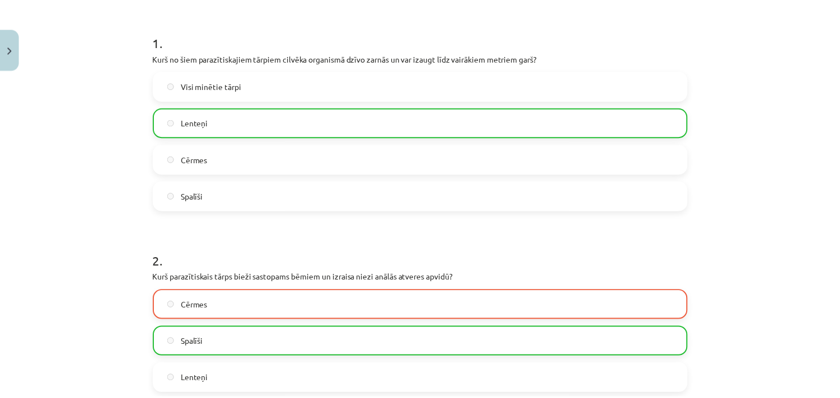
scroll to position [54, 0]
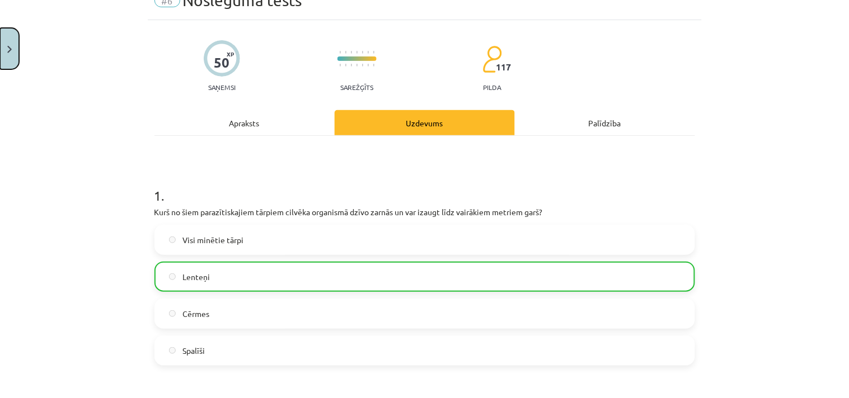
click at [6, 56] on button "Close" at bounding box center [9, 48] width 19 height 41
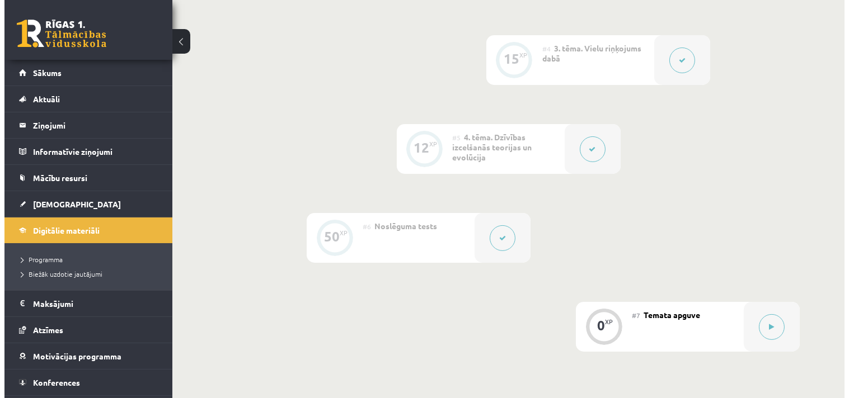
scroll to position [622, 0]
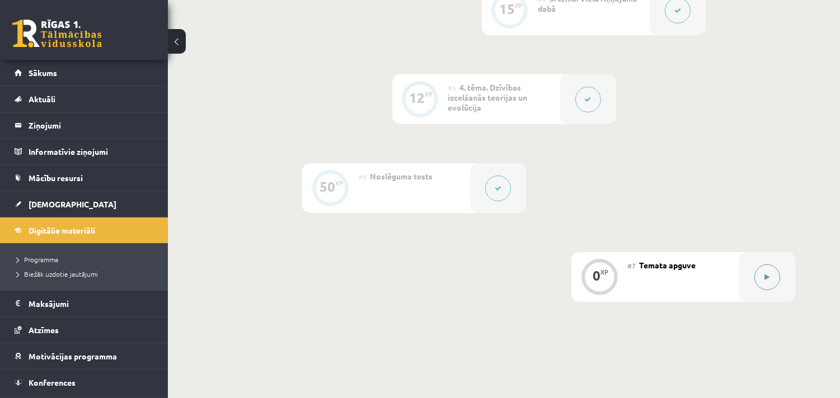
click at [768, 271] on button at bounding box center [767, 278] width 26 height 26
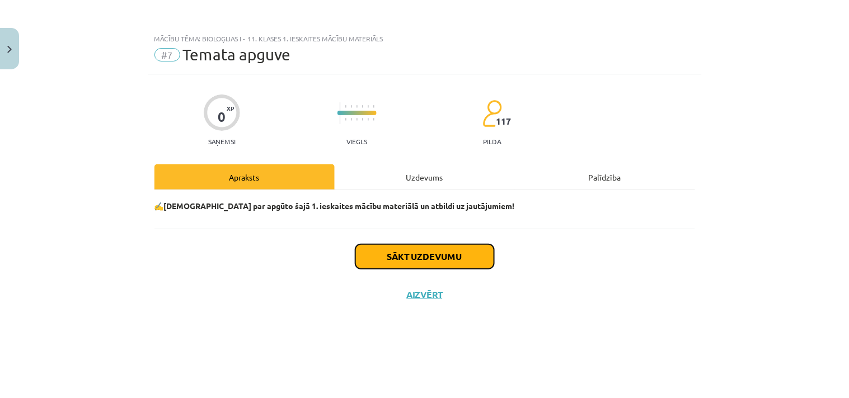
click at [465, 258] on button "Sākt uzdevumu" at bounding box center [424, 257] width 139 height 25
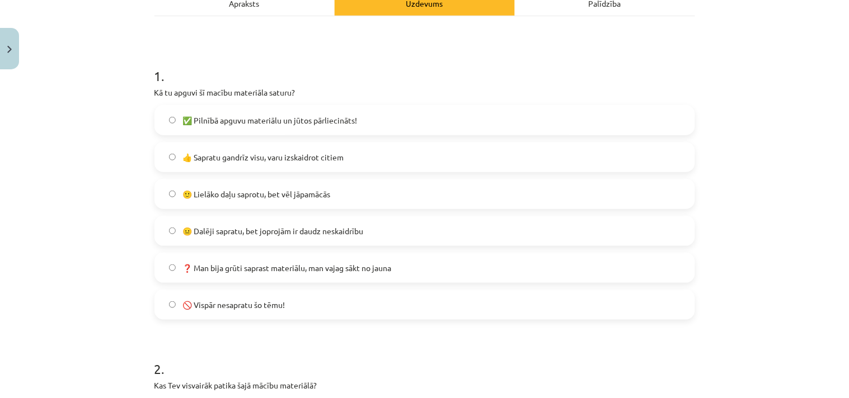
scroll to position [186, 0]
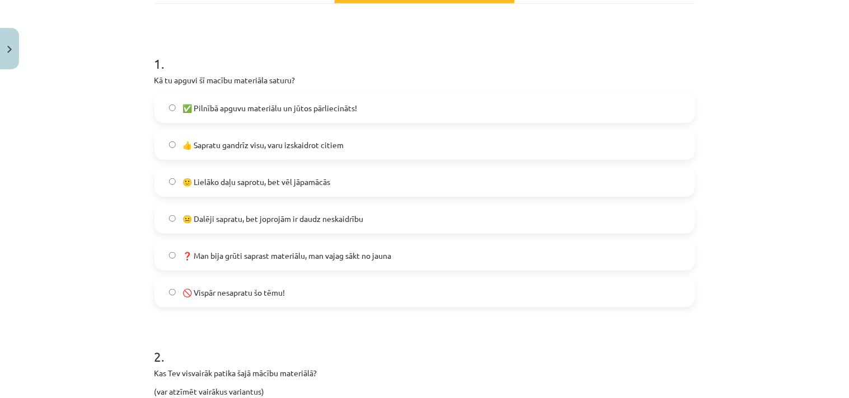
click at [266, 181] on span "🙂 Lielāko daļu saprotu, bet vēl jāpamācās" at bounding box center [256, 182] width 148 height 12
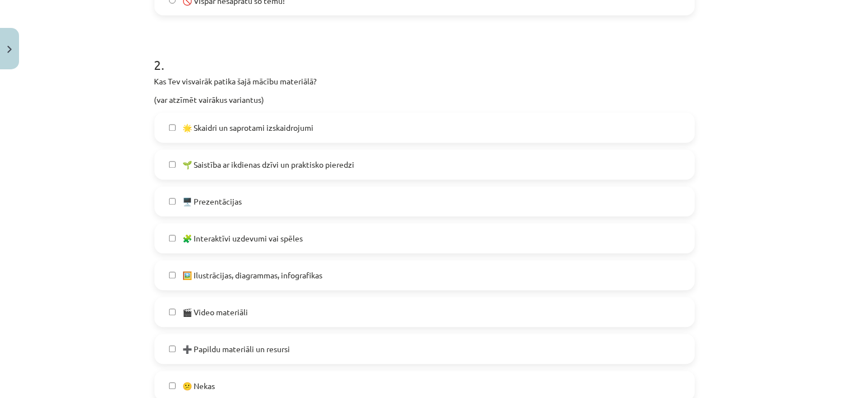
scroll to position [497, 0]
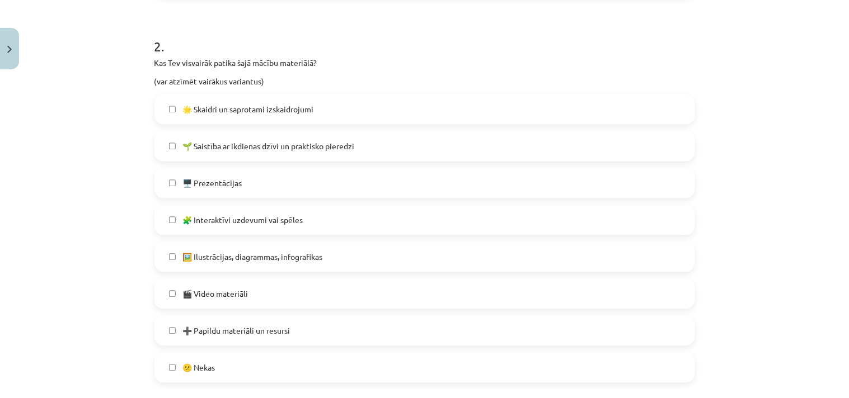
click at [256, 178] on label "🖥️ Prezentācijas" at bounding box center [425, 184] width 538 height 28
click at [281, 213] on label "🧩 Interaktīvi uzdevumi vai spēles" at bounding box center [425, 220] width 538 height 28
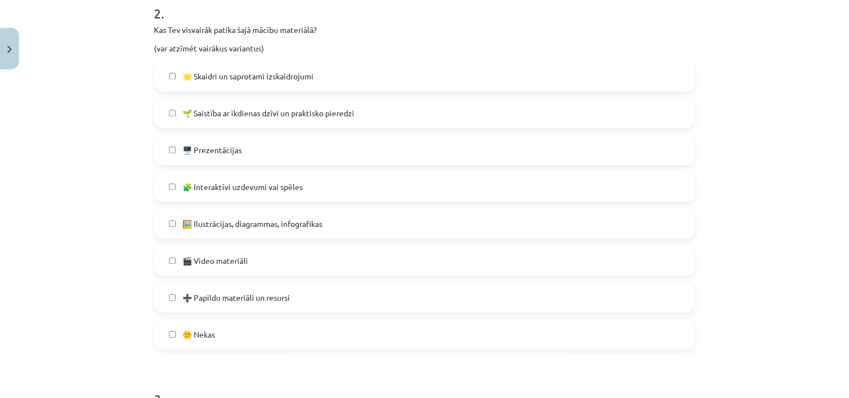
scroll to position [560, 0]
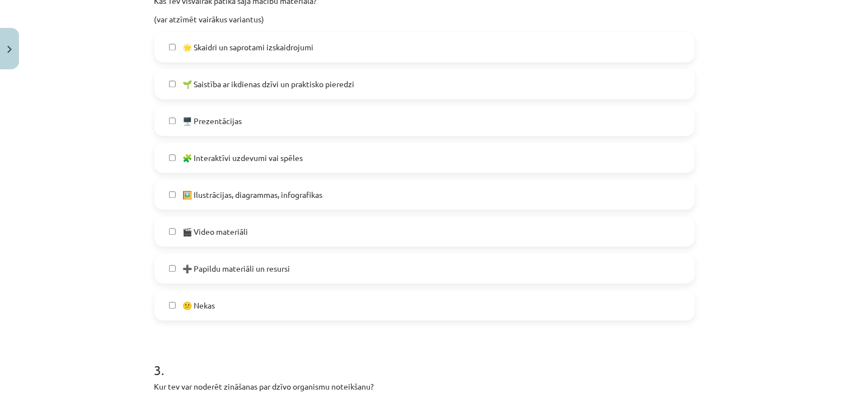
click at [309, 194] on span "🖼️ Ilustrācijas, diagrammas, infografikas" at bounding box center [252, 195] width 140 height 12
click at [280, 233] on label "🎬 Video materiāli" at bounding box center [425, 232] width 538 height 28
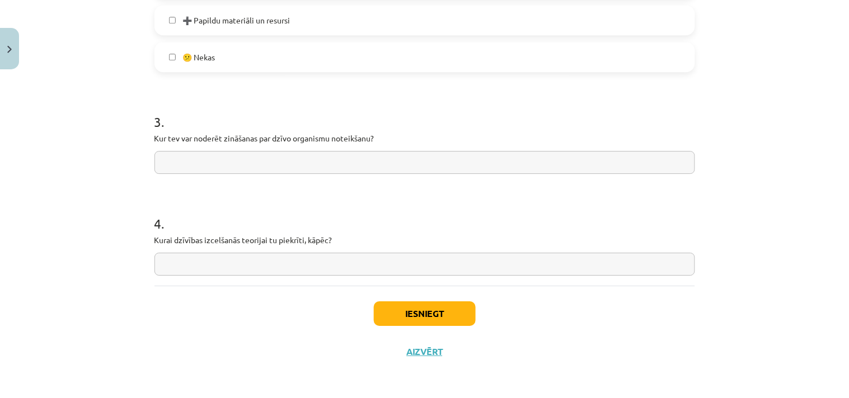
scroll to position [622, 0]
